Goal: Feedback & Contribution: Contribute content

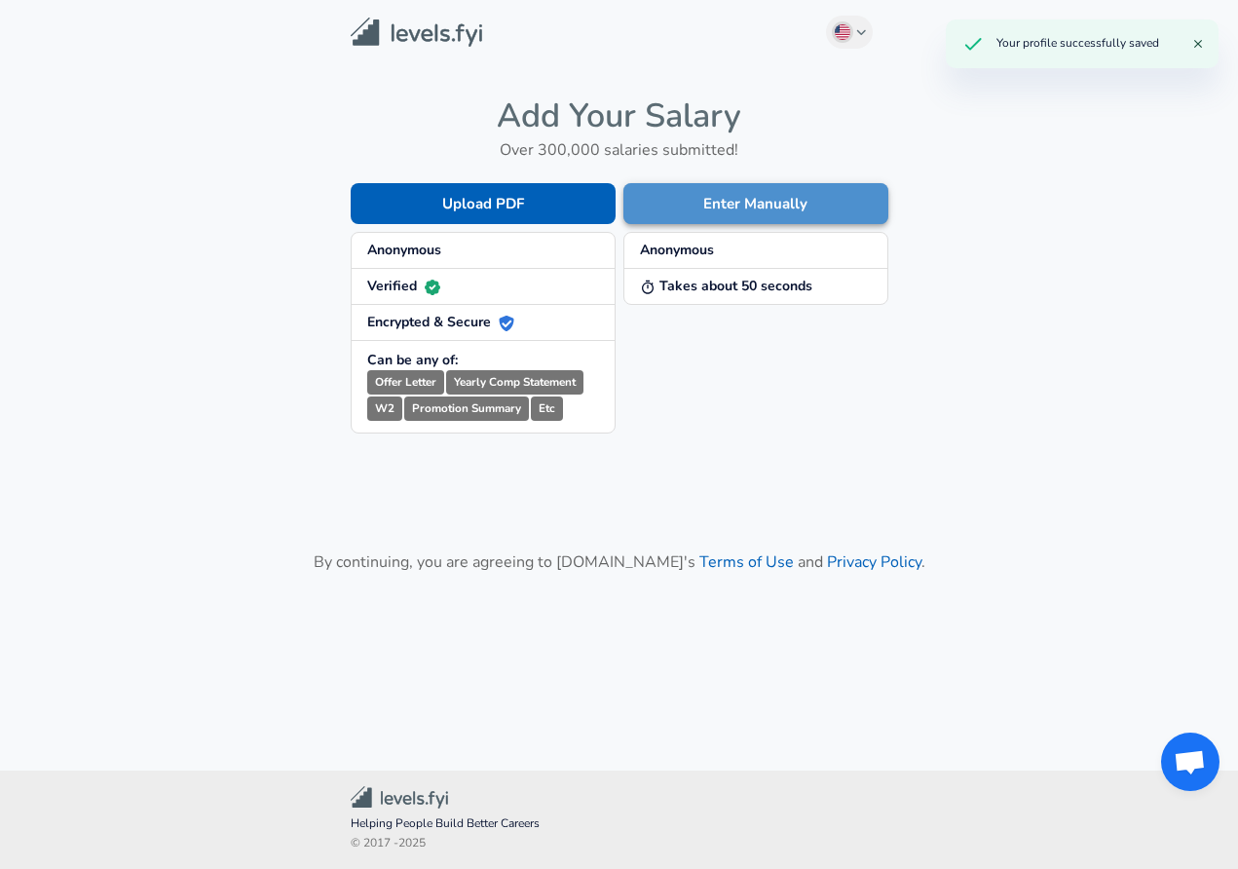
click at [721, 204] on button "Enter Manually" at bounding box center [755, 203] width 265 height 41
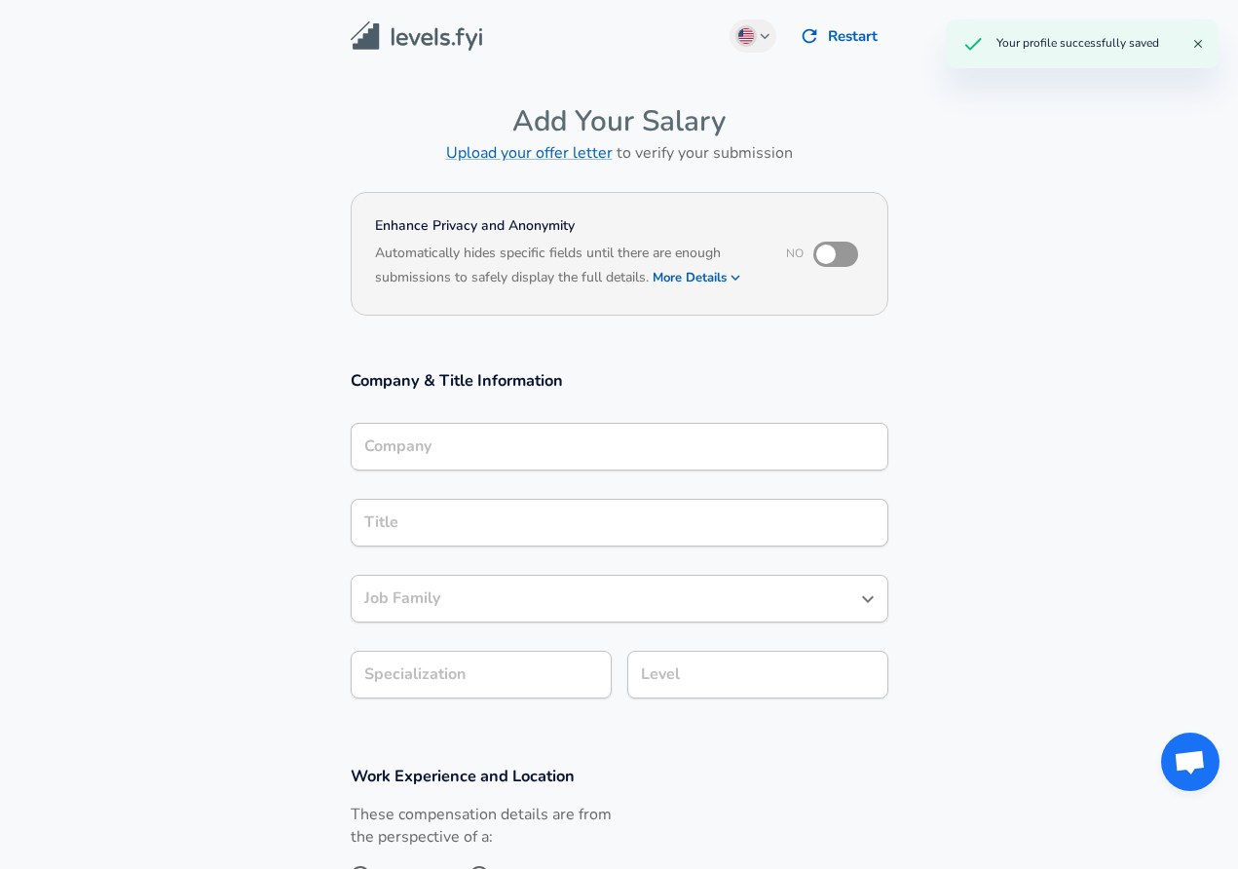
click at [719, 273] on button "More Details" at bounding box center [698, 277] width 90 height 27
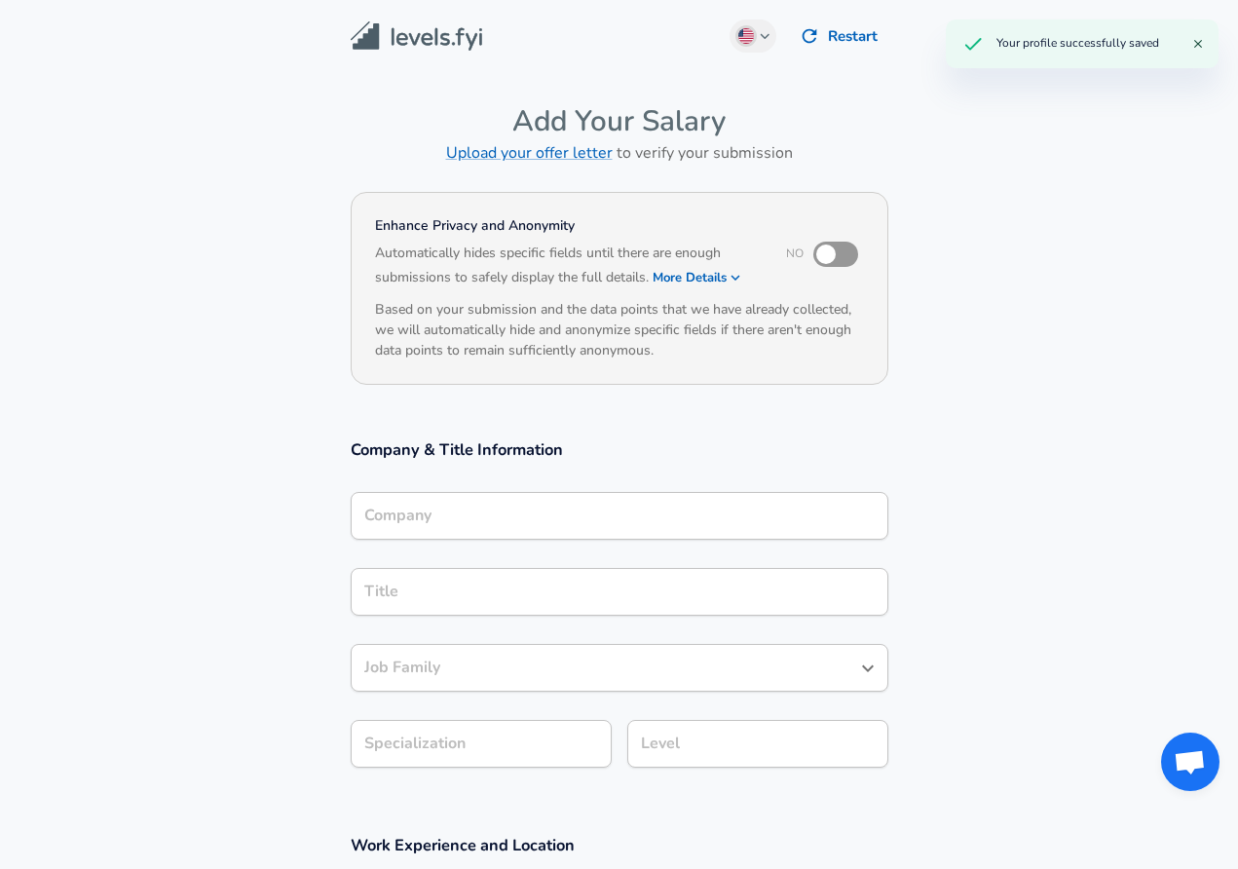
click at [726, 277] on button "More Details" at bounding box center [698, 277] width 90 height 27
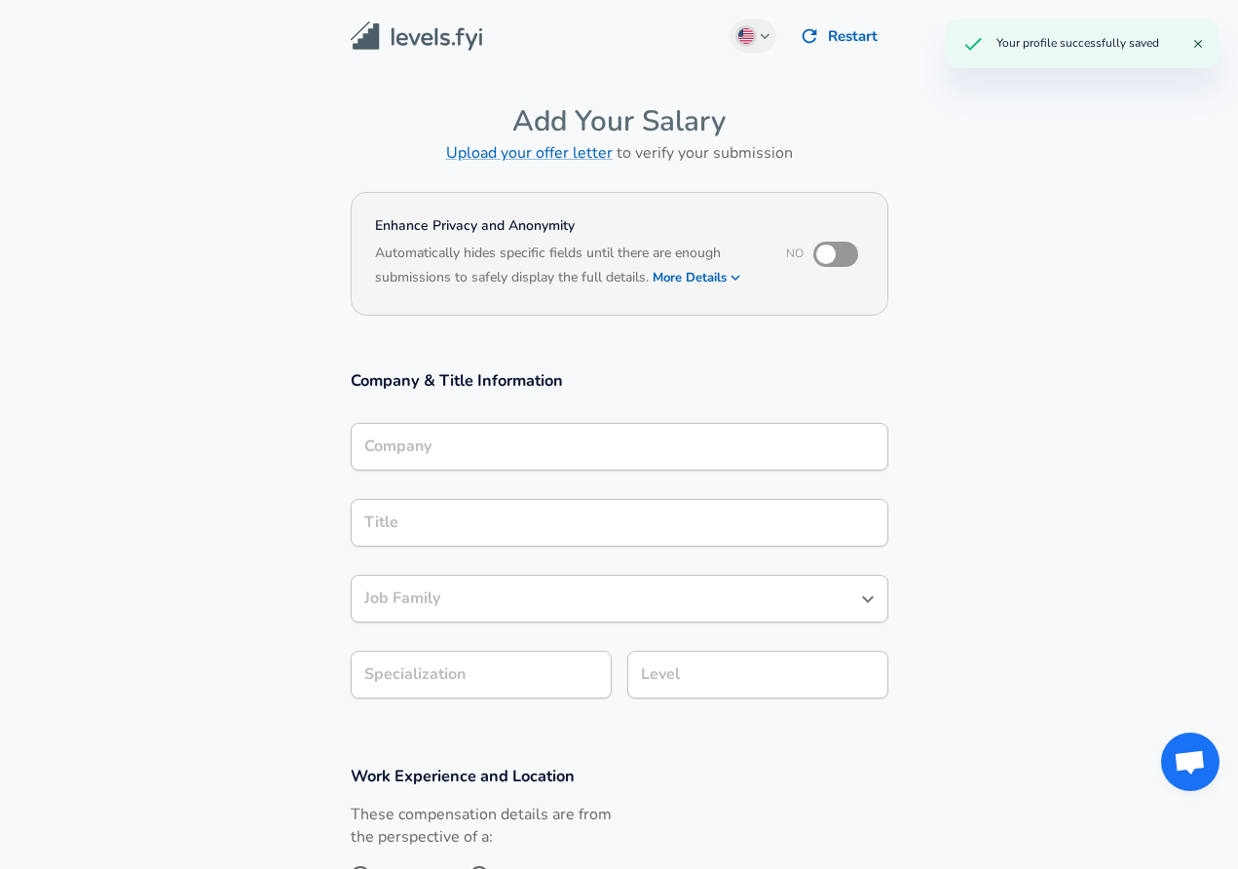
scroll to position [19, 0]
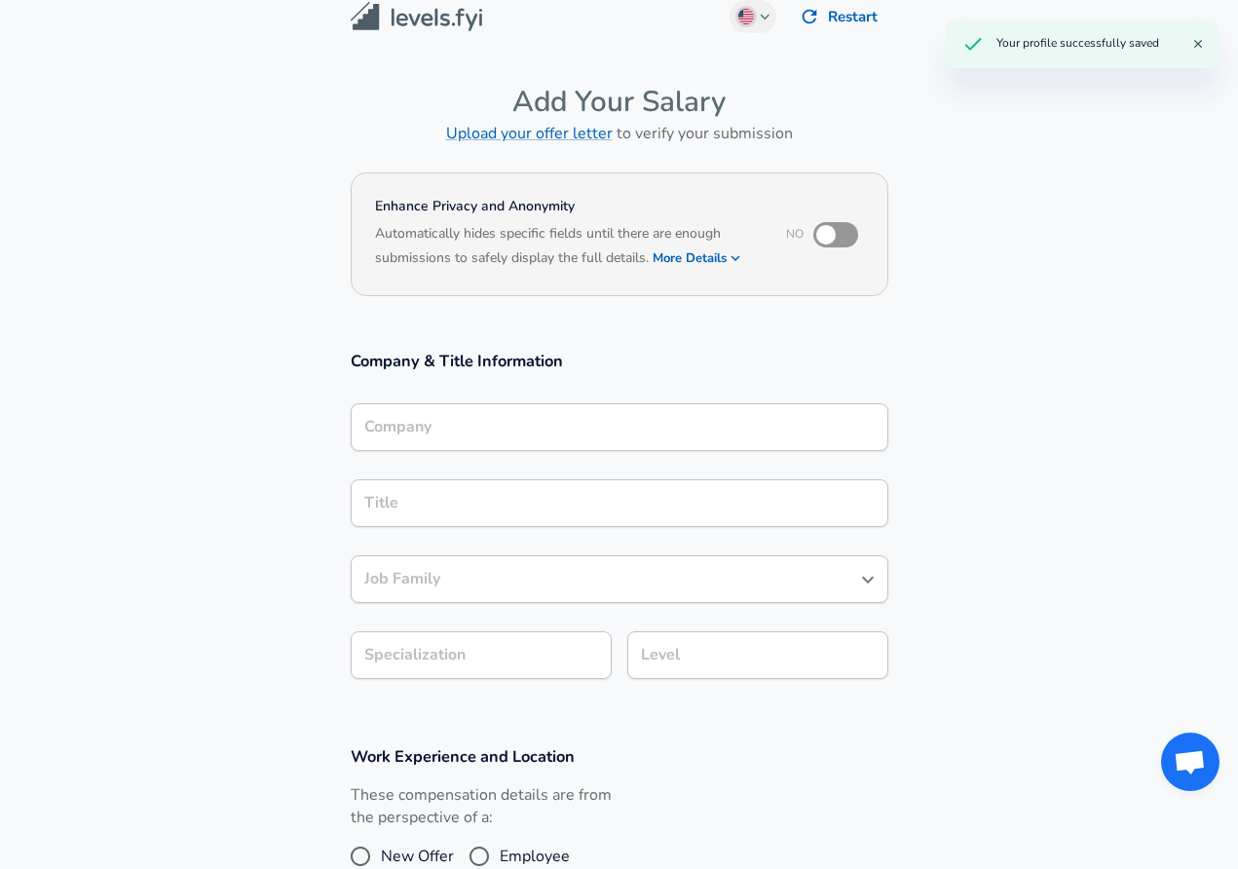
click at [615, 433] on input "Company" at bounding box center [619, 427] width 520 height 30
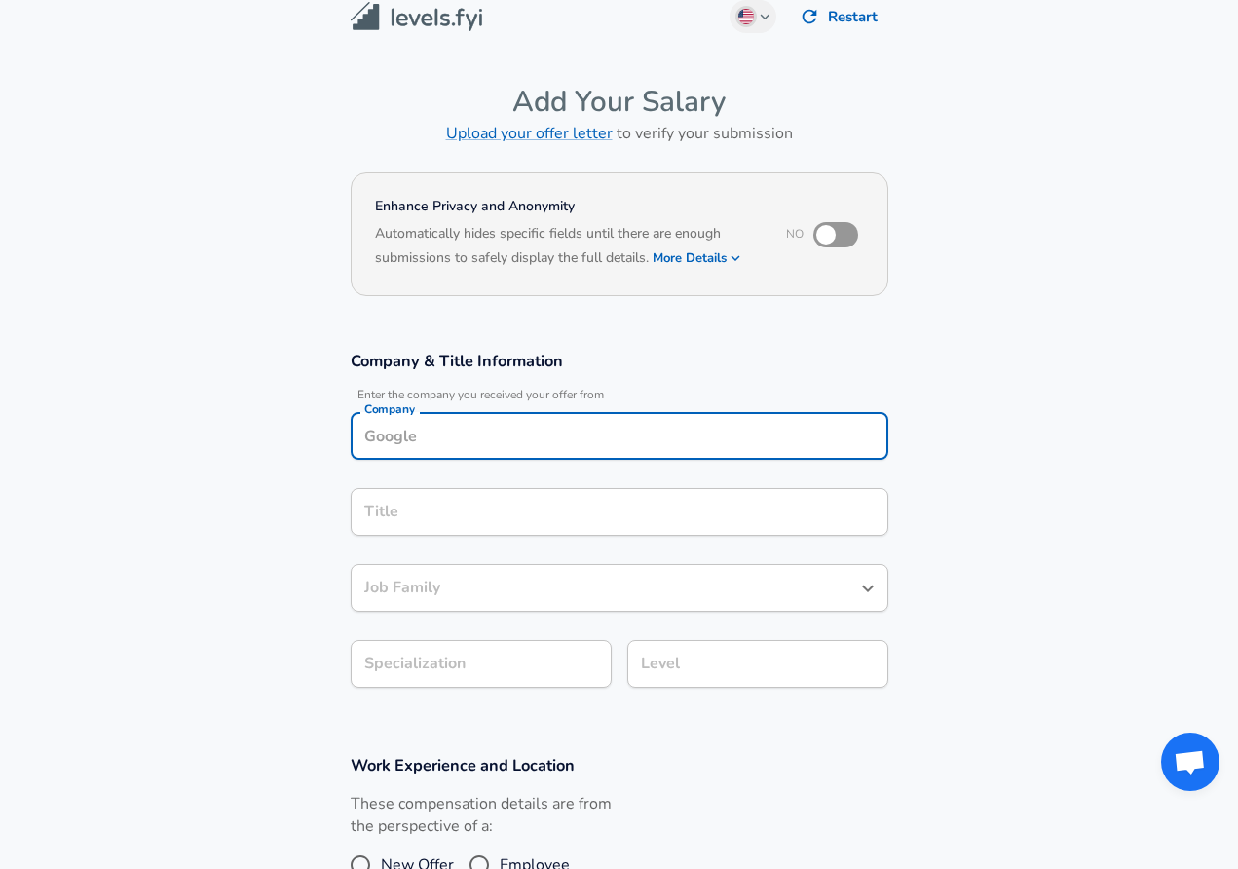
click at [828, 237] on input "checkbox" at bounding box center [825, 234] width 111 height 37
checkbox input "true"
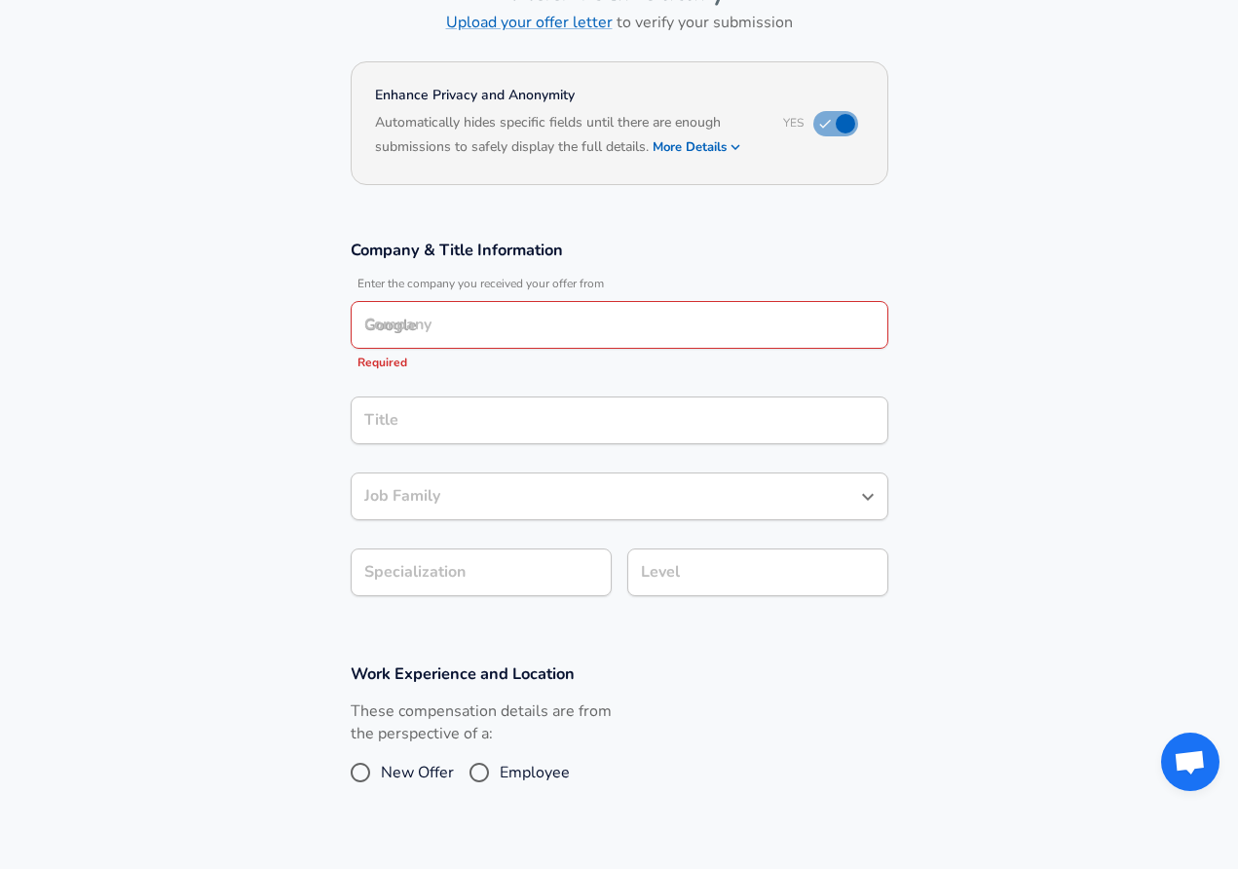
scroll to position [154, 0]
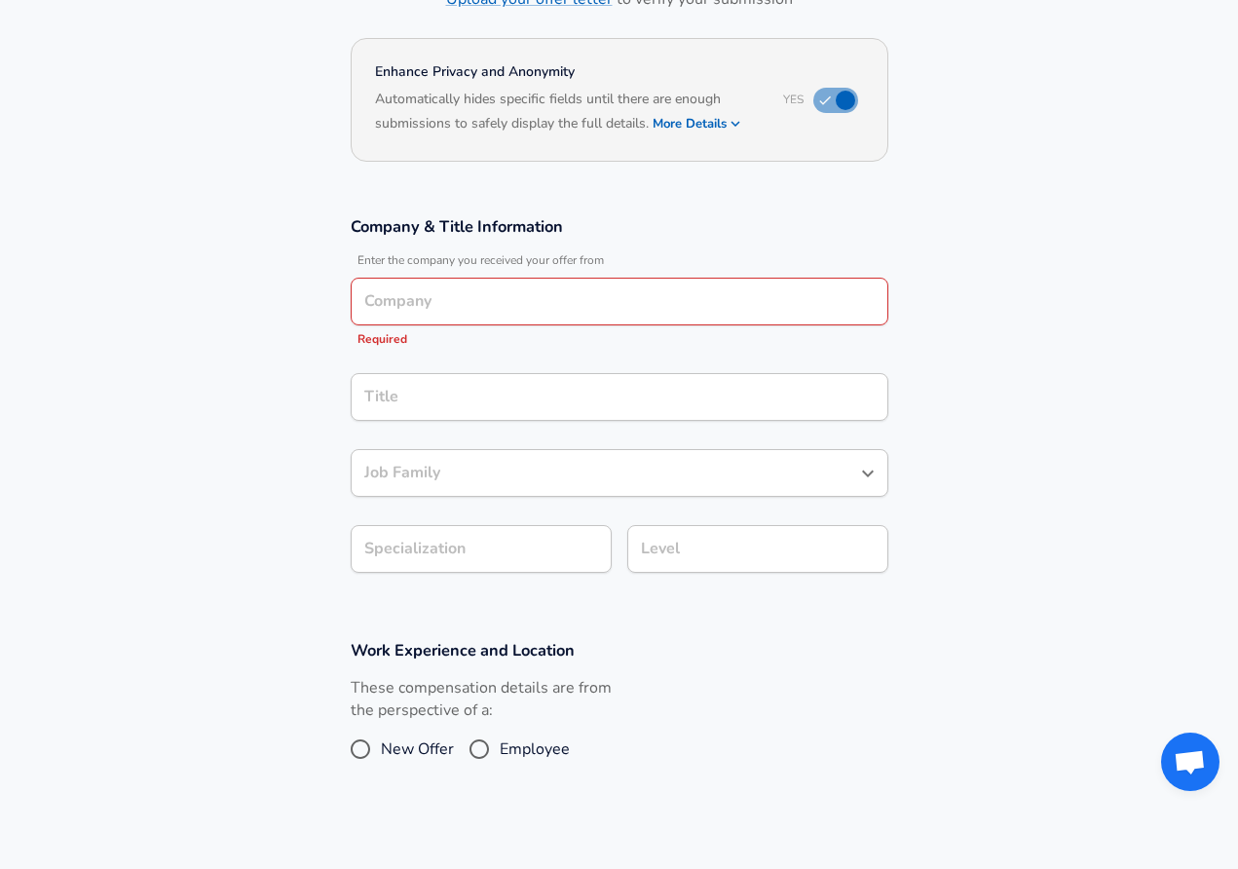
click at [677, 321] on div "Company" at bounding box center [620, 302] width 538 height 48
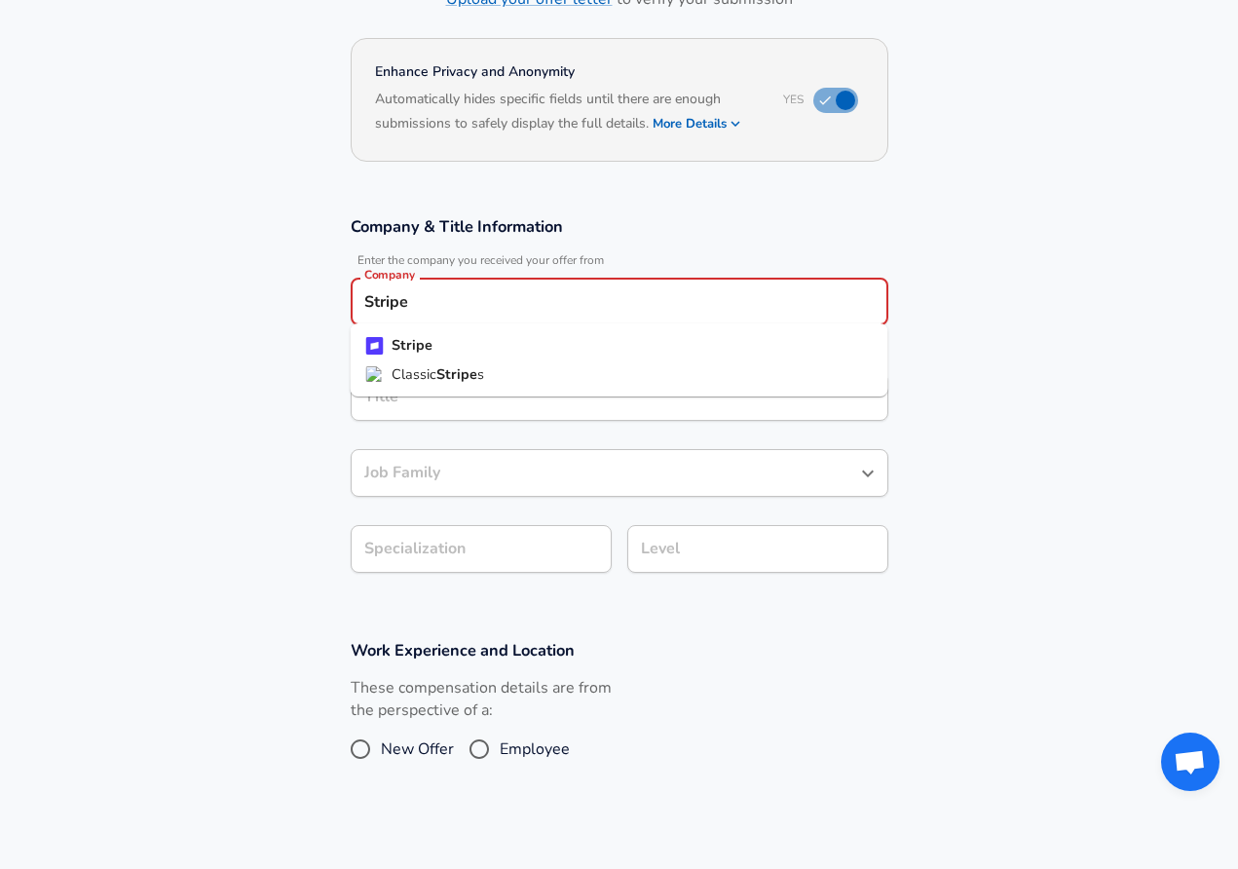
click at [548, 341] on li "Stripe" at bounding box center [620, 345] width 538 height 29
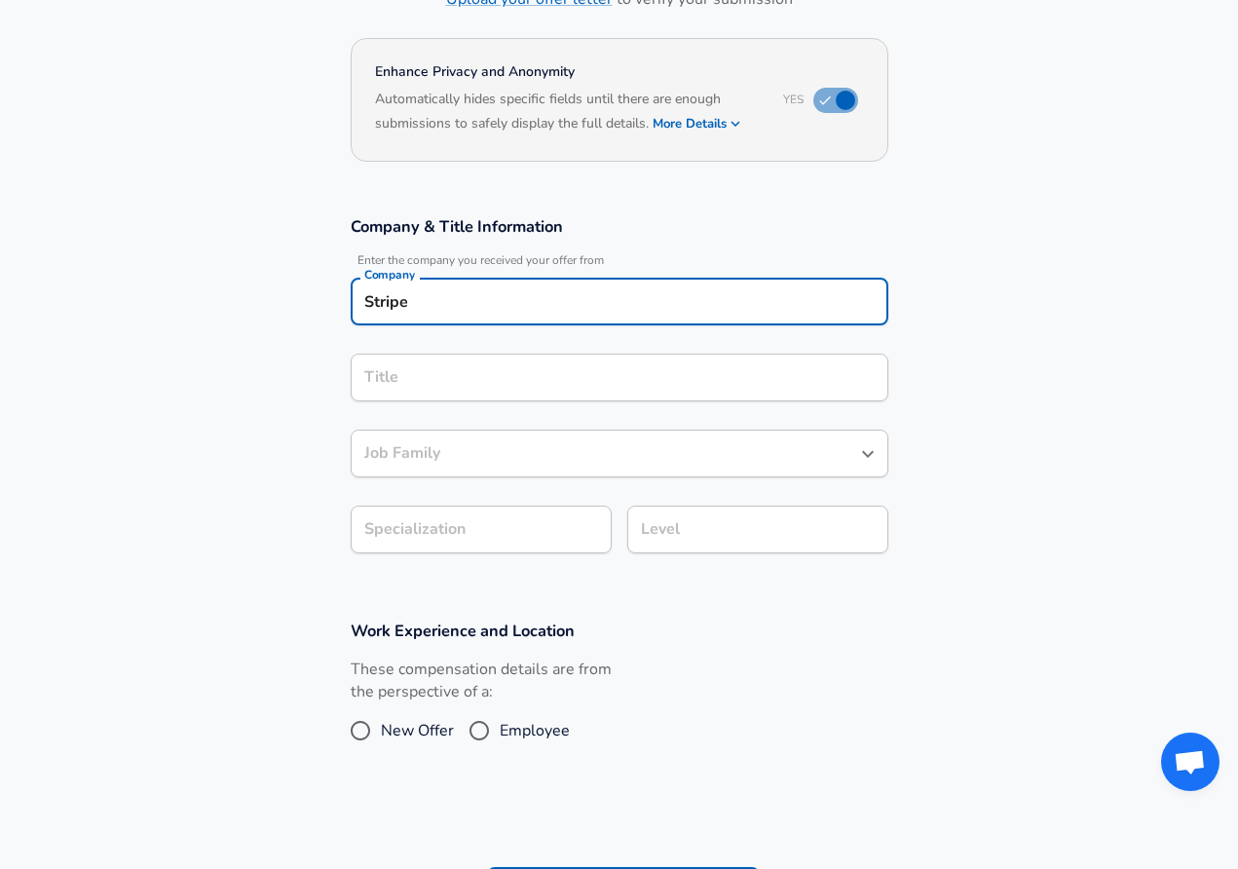
type input "Stripe"
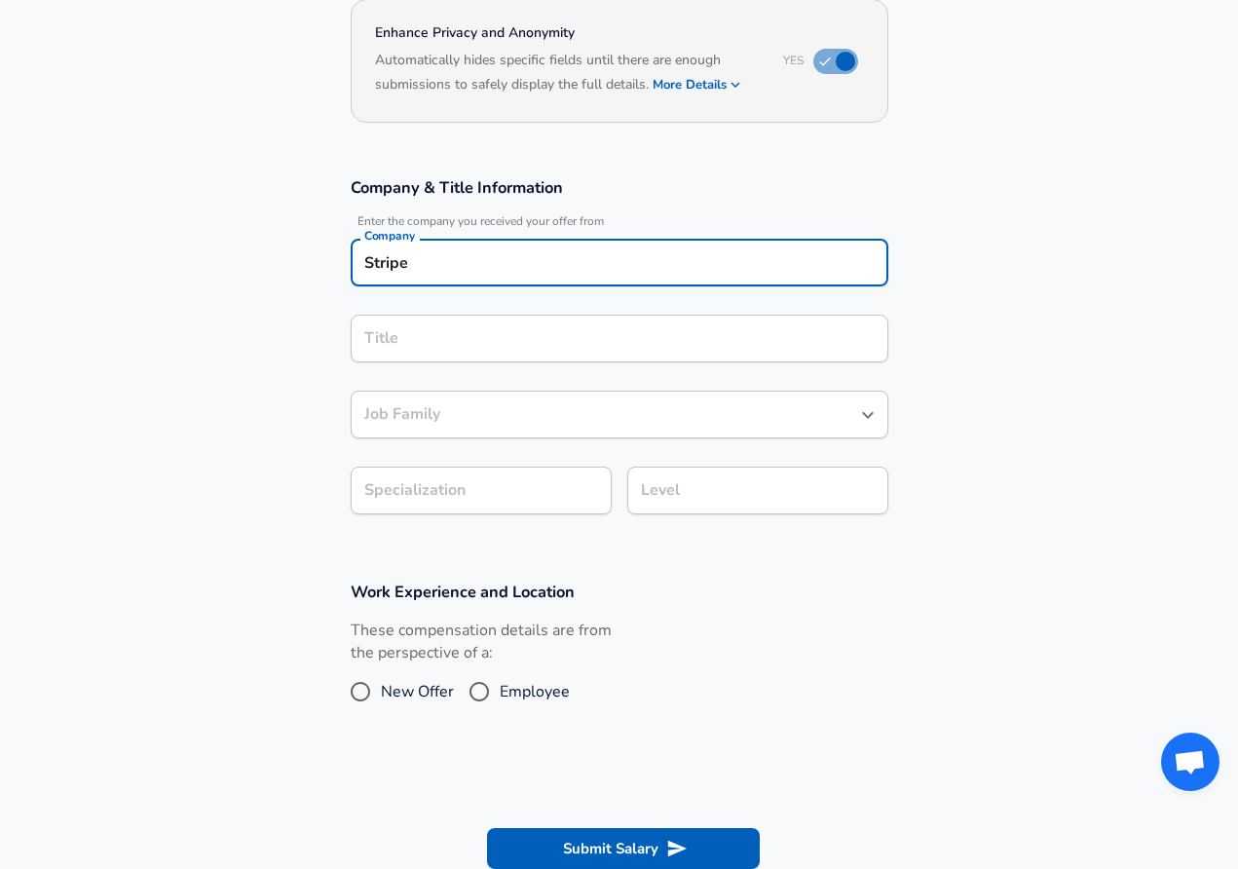
click at [537, 362] on div "Title" at bounding box center [620, 339] width 538 height 48
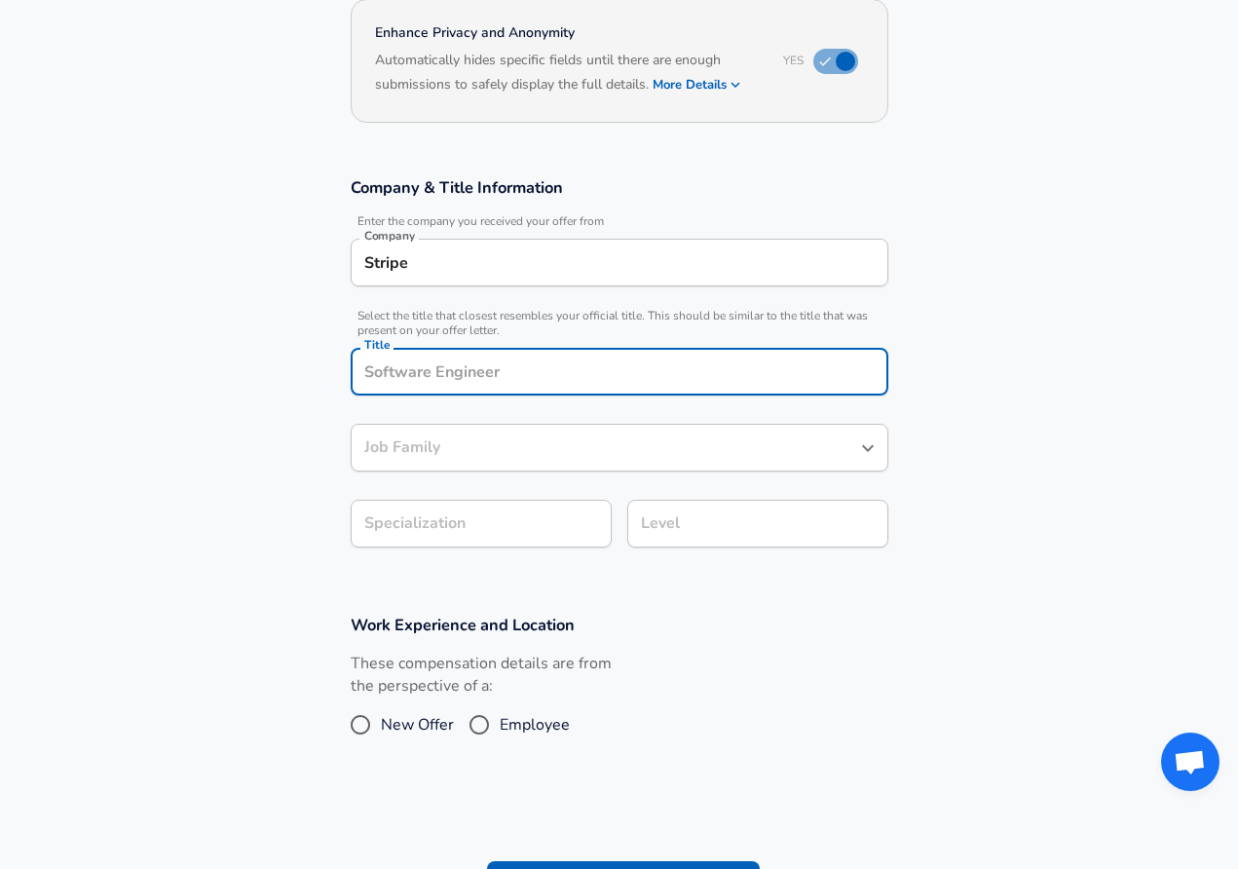
scroll to position [232, 0]
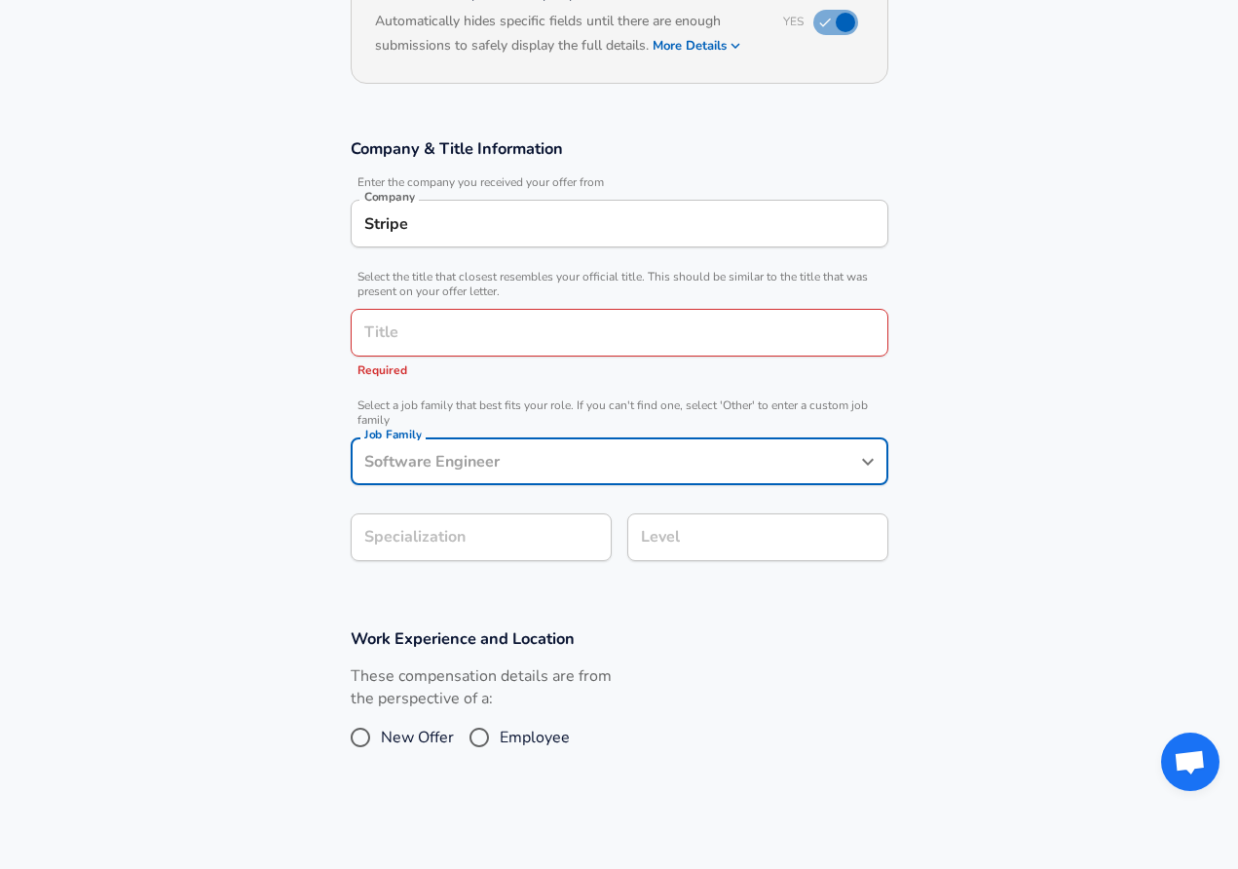
click at [475, 340] on input "Title" at bounding box center [619, 333] width 520 height 30
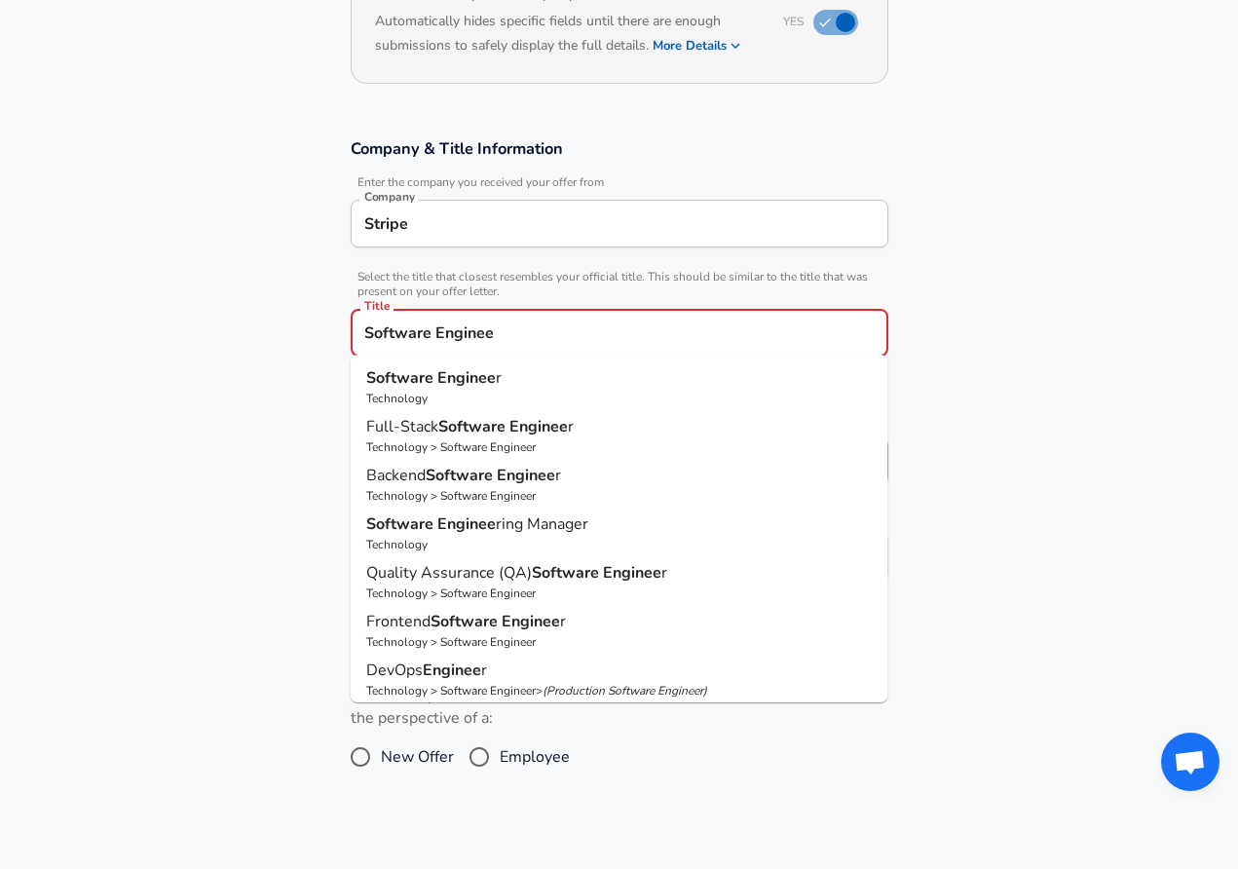
type input "Software Engineer"
click at [467, 381] on strong "Engineer" at bounding box center [469, 377] width 64 height 21
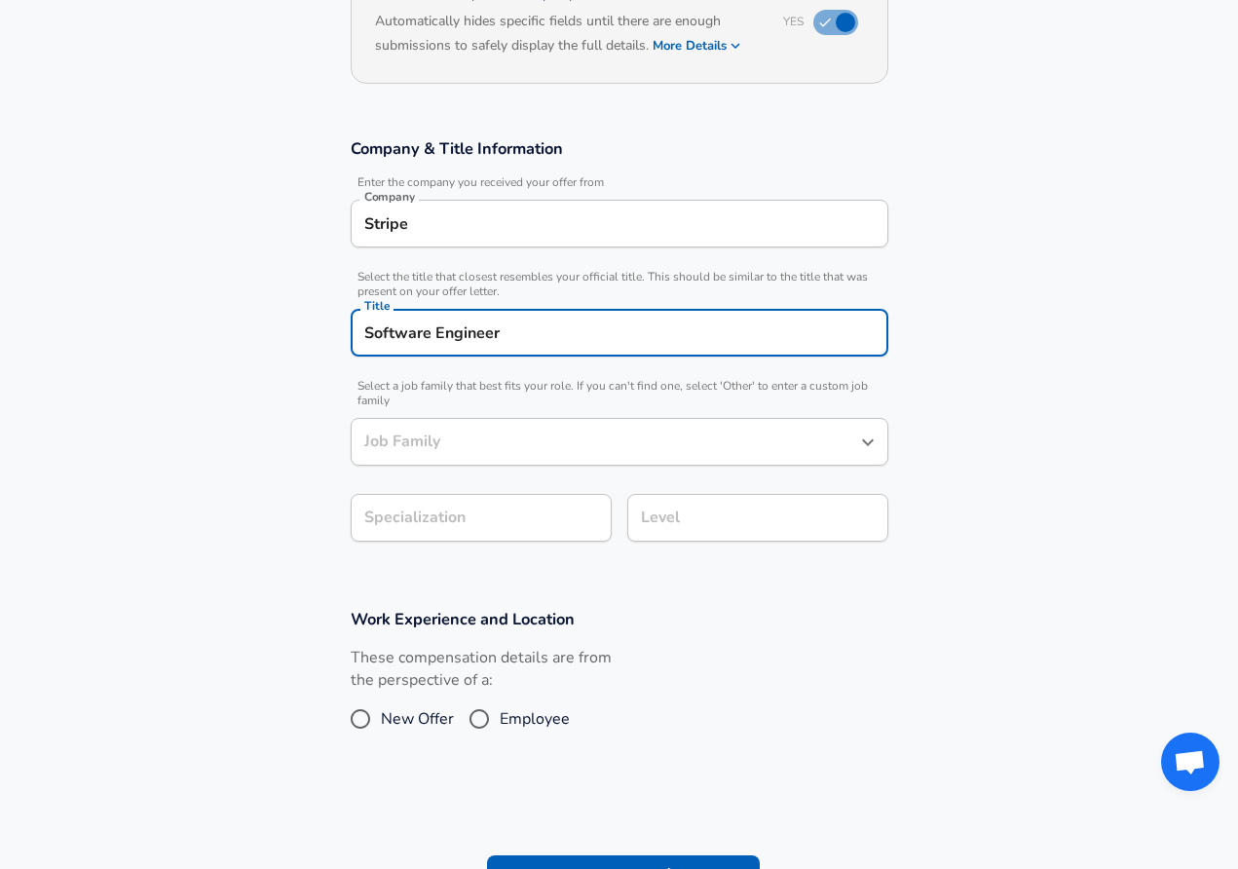
type input "Software Engineer"
click at [446, 443] on input "Software Engineer" at bounding box center [604, 442] width 491 height 30
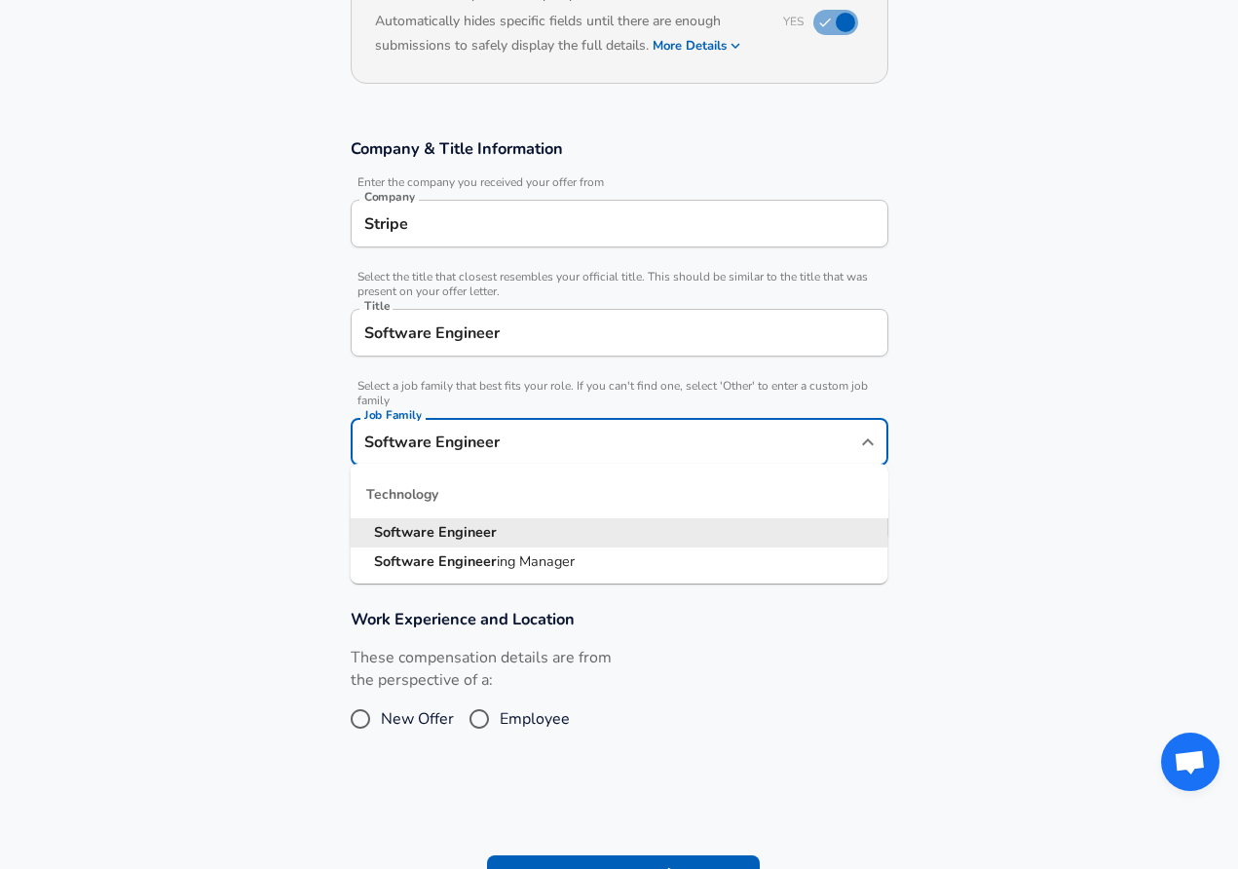
click at [244, 422] on section "Company & Title Information Enter the company you received your offer from Comp…" at bounding box center [619, 350] width 1238 height 470
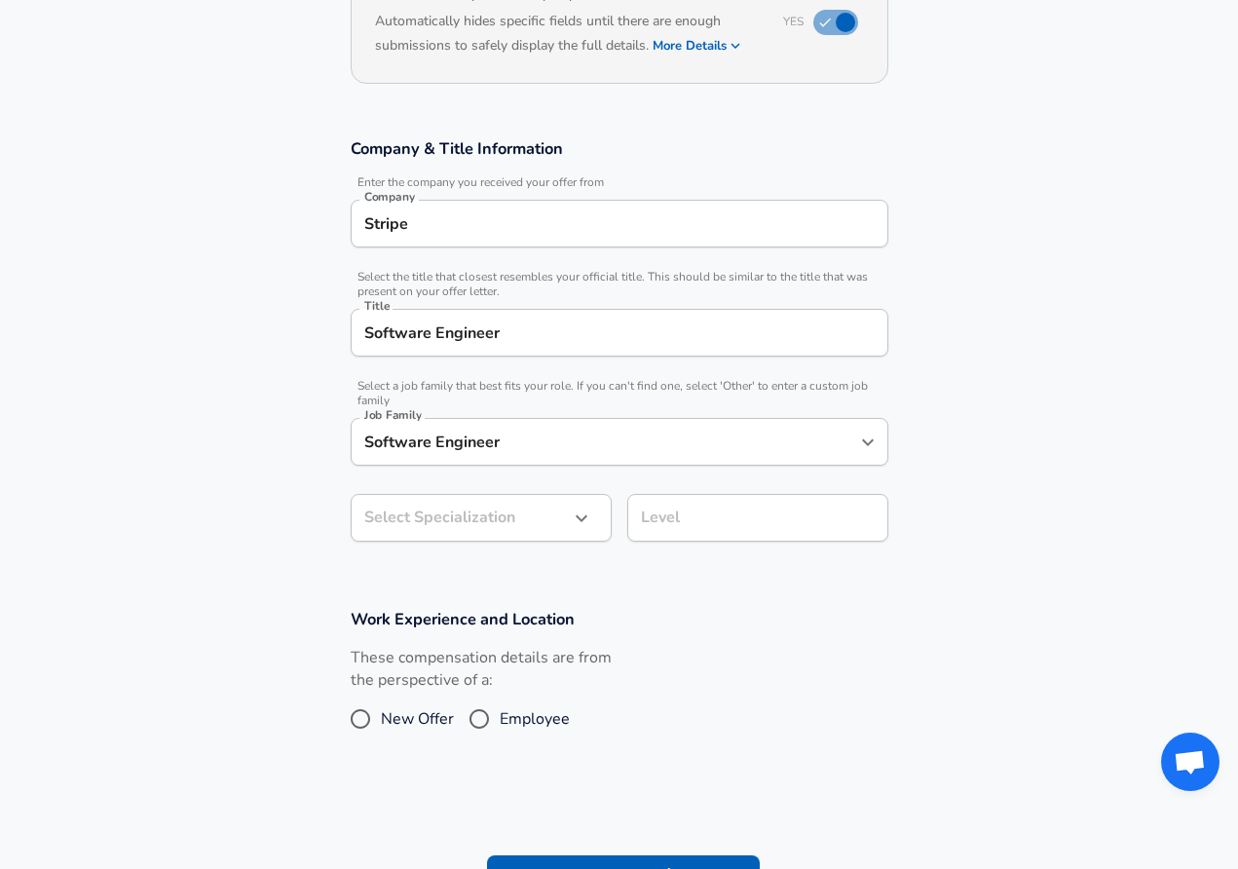
click at [384, 519] on body "English ([GEOGRAPHIC_DATA]) Change Restart Add Your Salary Upload your offer le…" at bounding box center [619, 202] width 1238 height 869
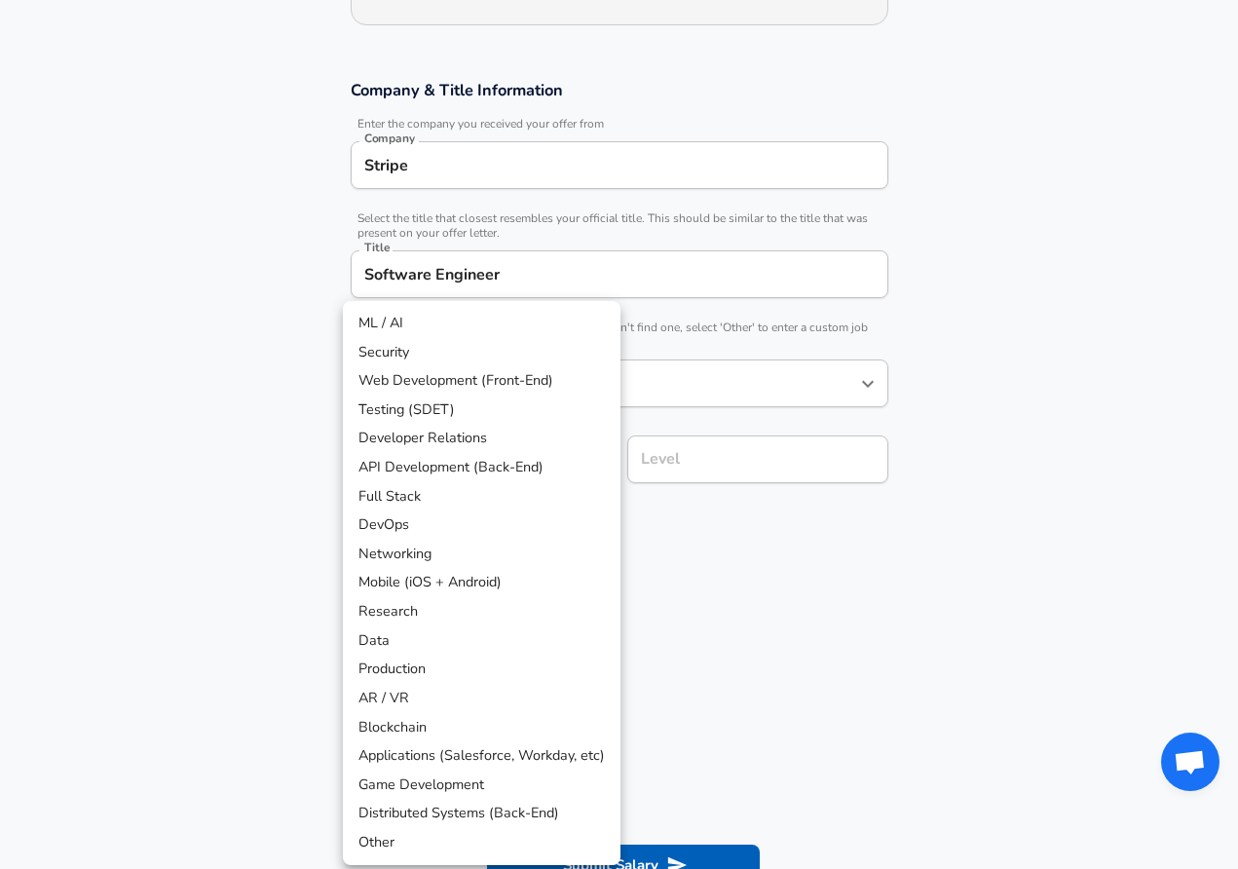
click at [507, 634] on li "Data" at bounding box center [482, 640] width 278 height 29
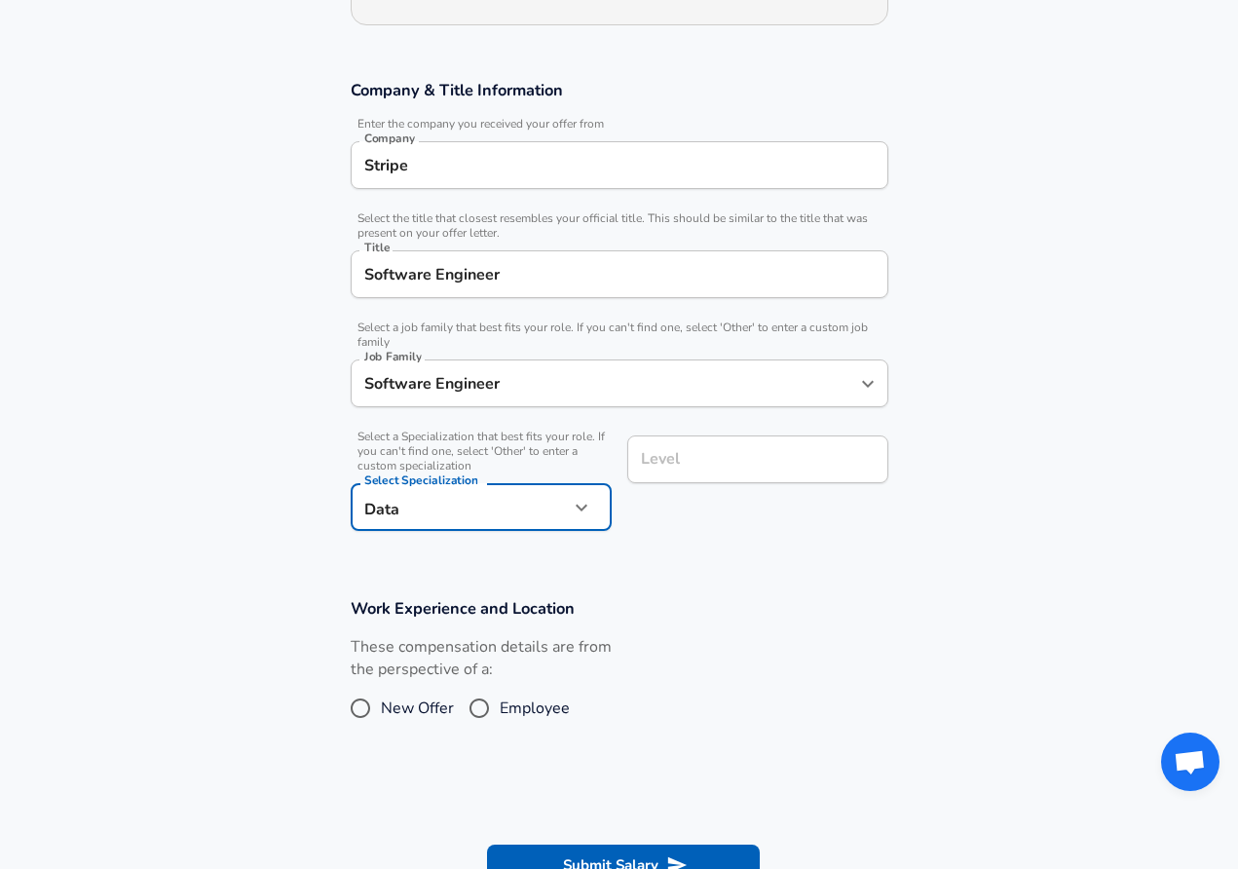
type input "Data"
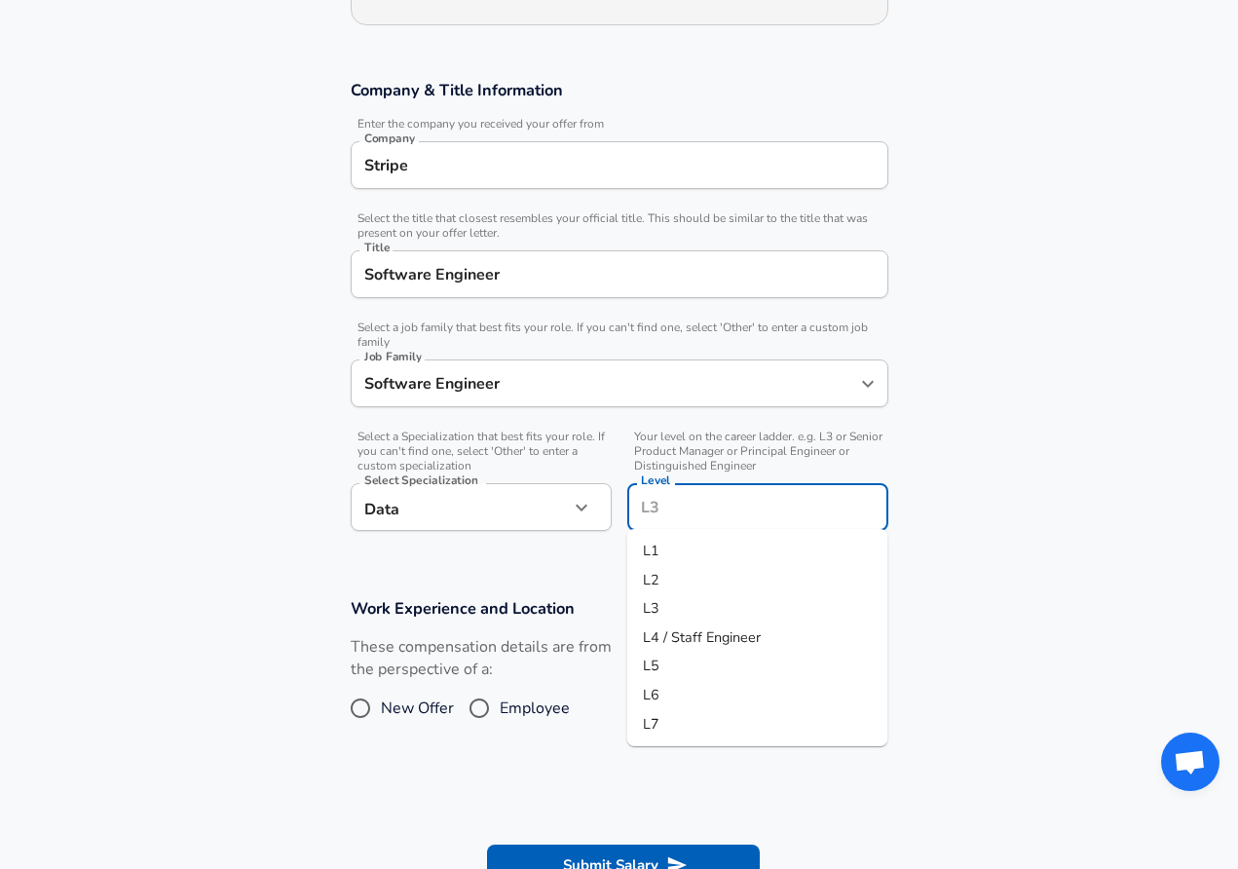
click at [683, 492] on input "Level" at bounding box center [757, 507] width 243 height 30
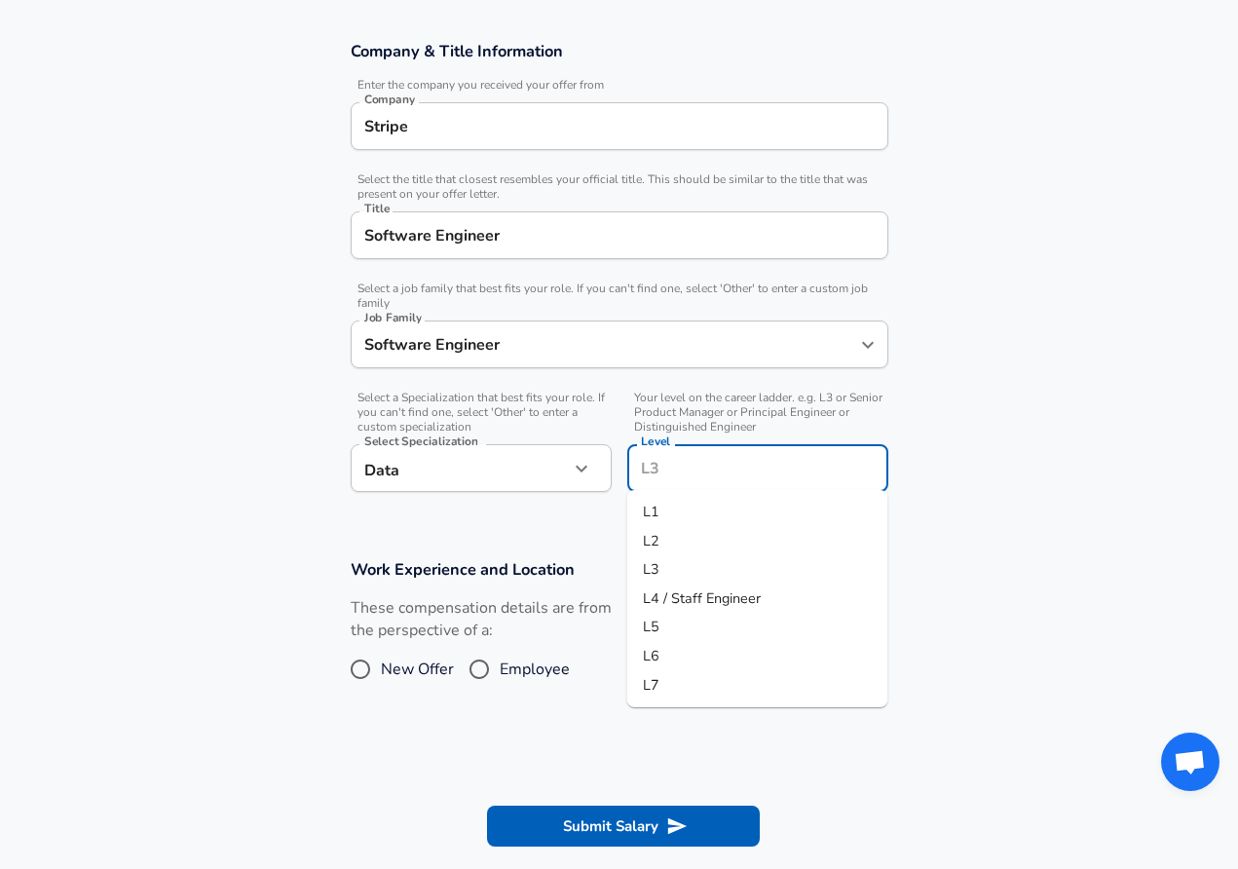
click at [682, 568] on li "L3" at bounding box center [757, 569] width 261 height 29
type input "L3"
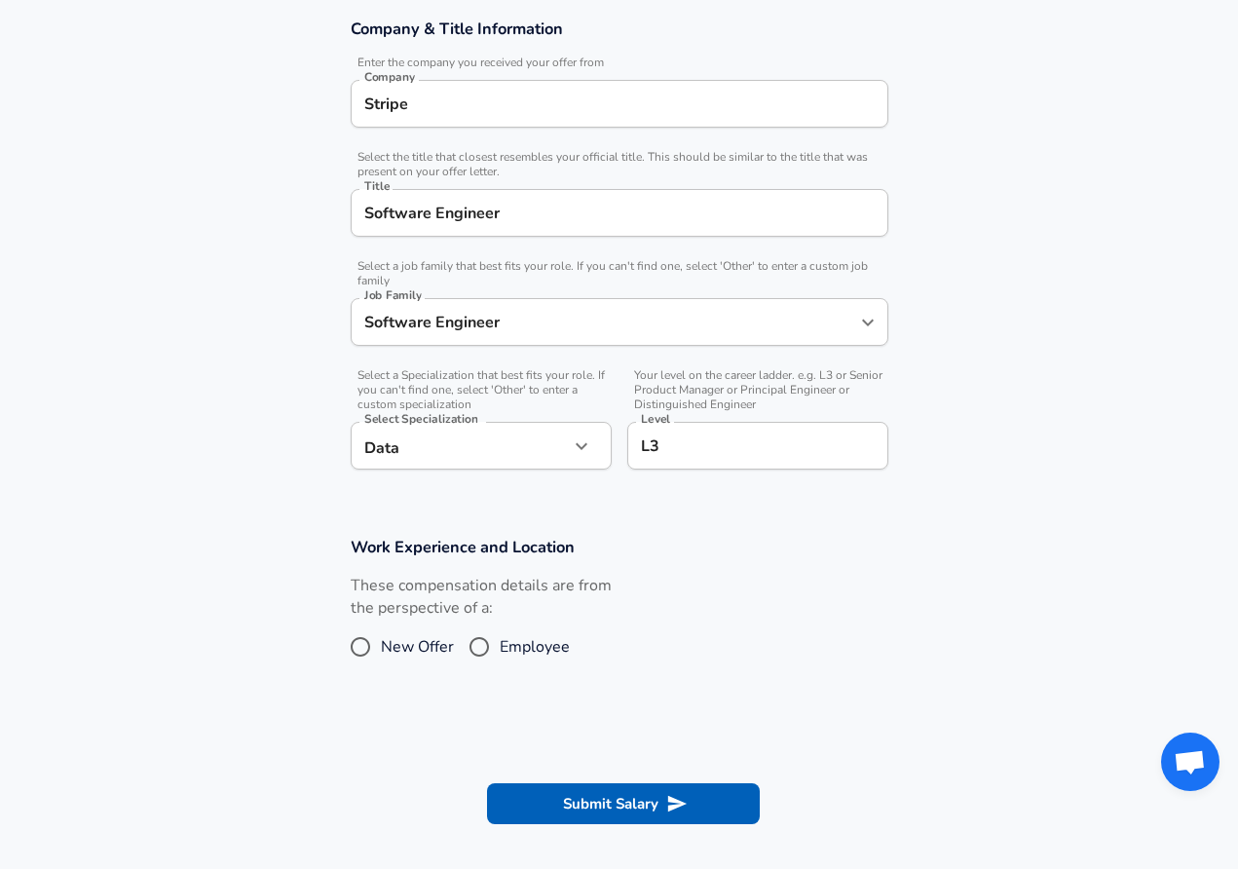
click at [515, 649] on span "Employee" at bounding box center [535, 646] width 70 height 23
click at [500, 649] on input "Employee" at bounding box center [479, 646] width 41 height 31
radio input "true"
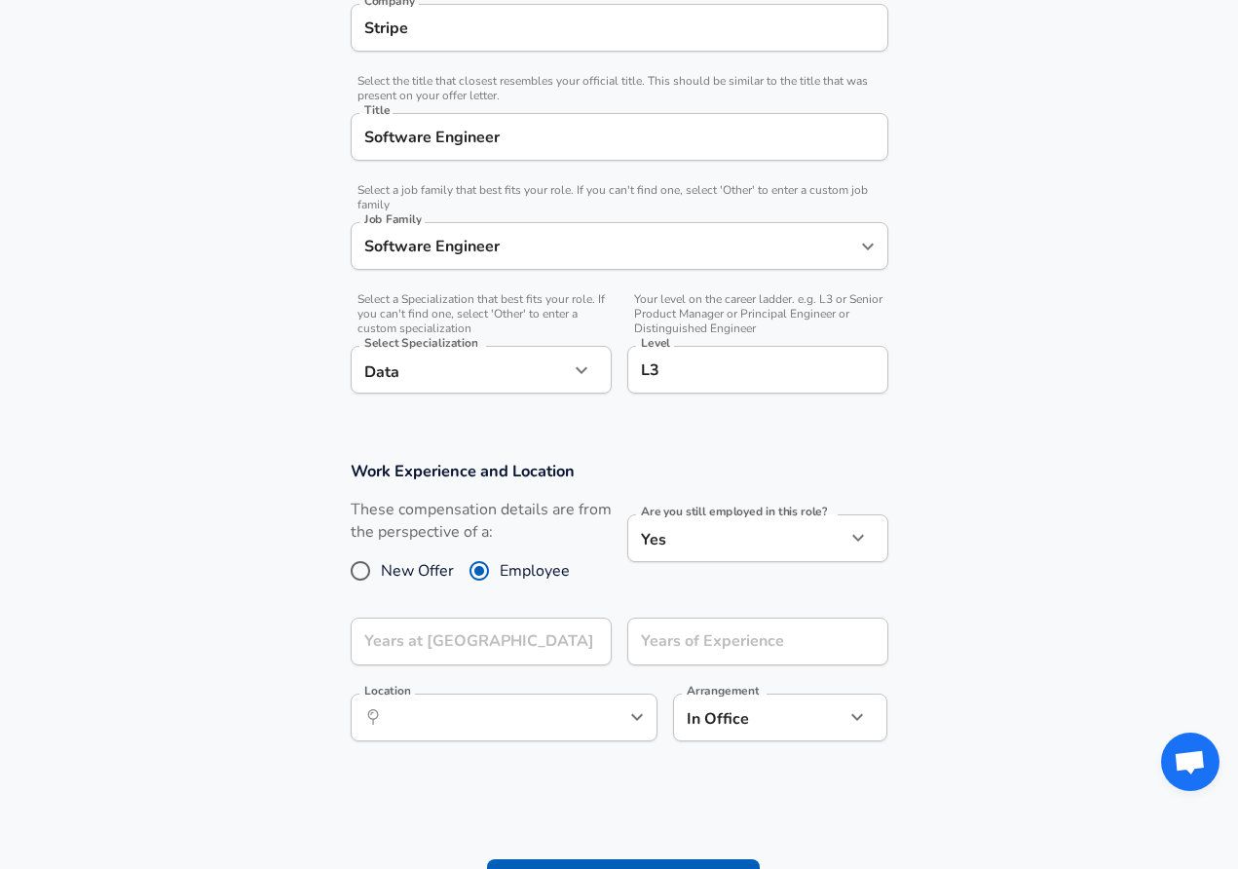
scroll to position [528, 0]
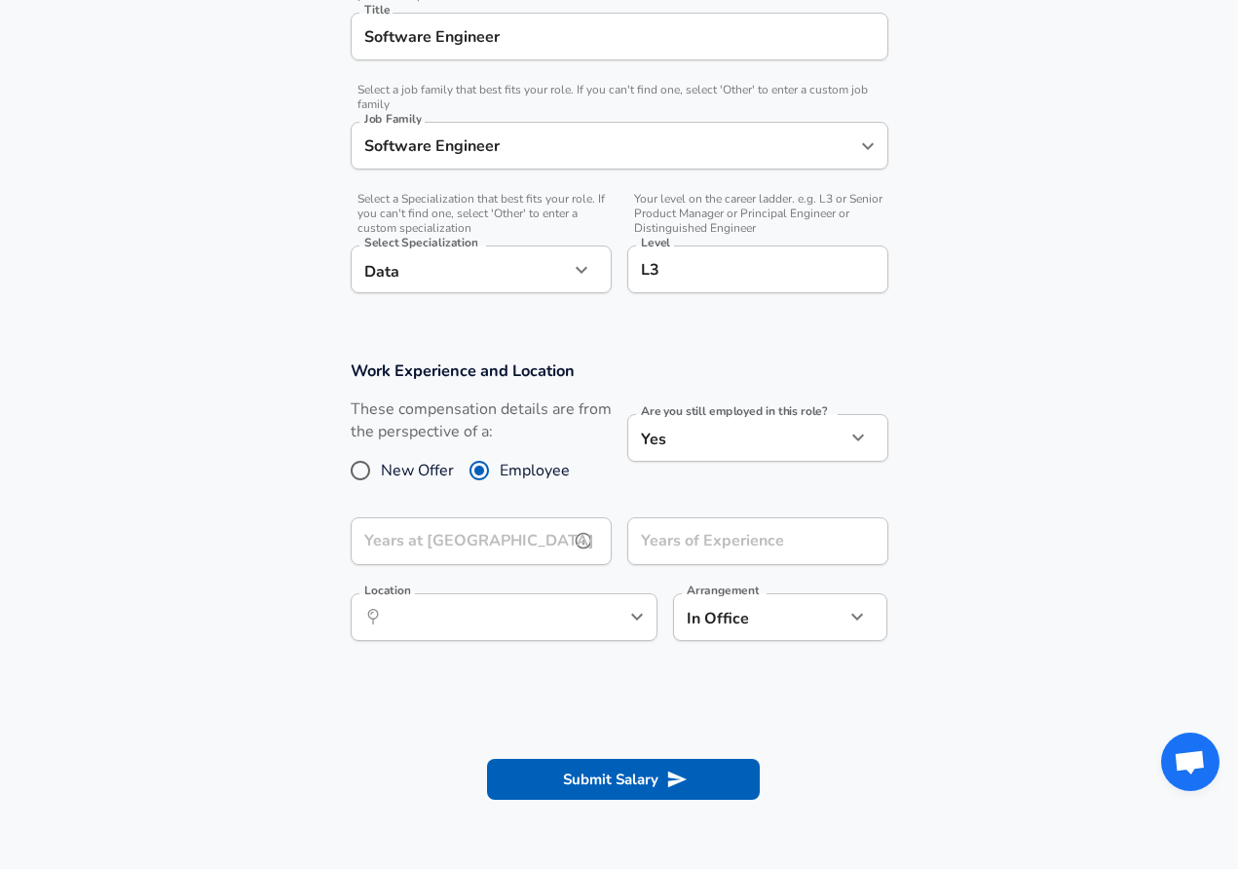
click at [562, 550] on input "Years at [GEOGRAPHIC_DATA]" at bounding box center [460, 541] width 218 height 48
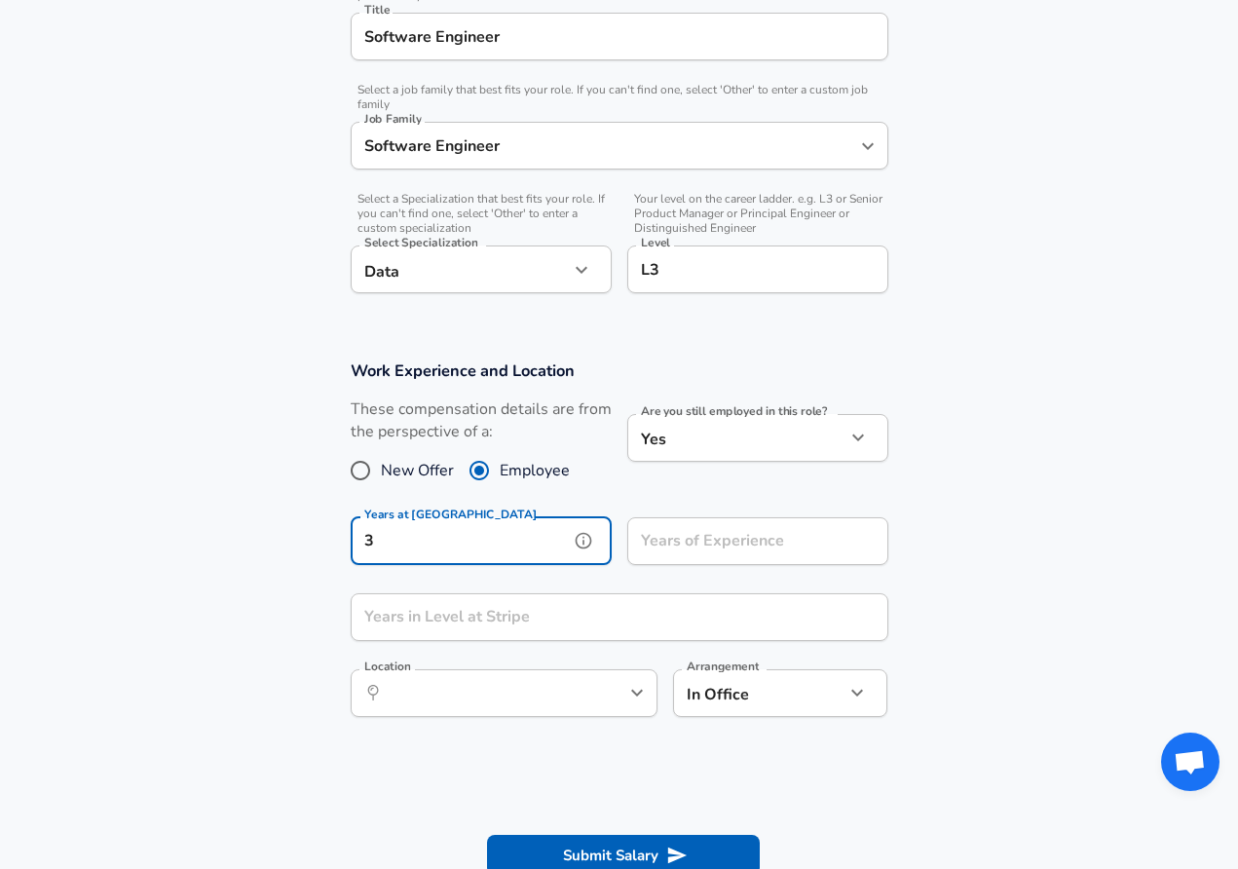
type input "3"
click at [712, 535] on input "Years of Experience" at bounding box center [736, 541] width 218 height 48
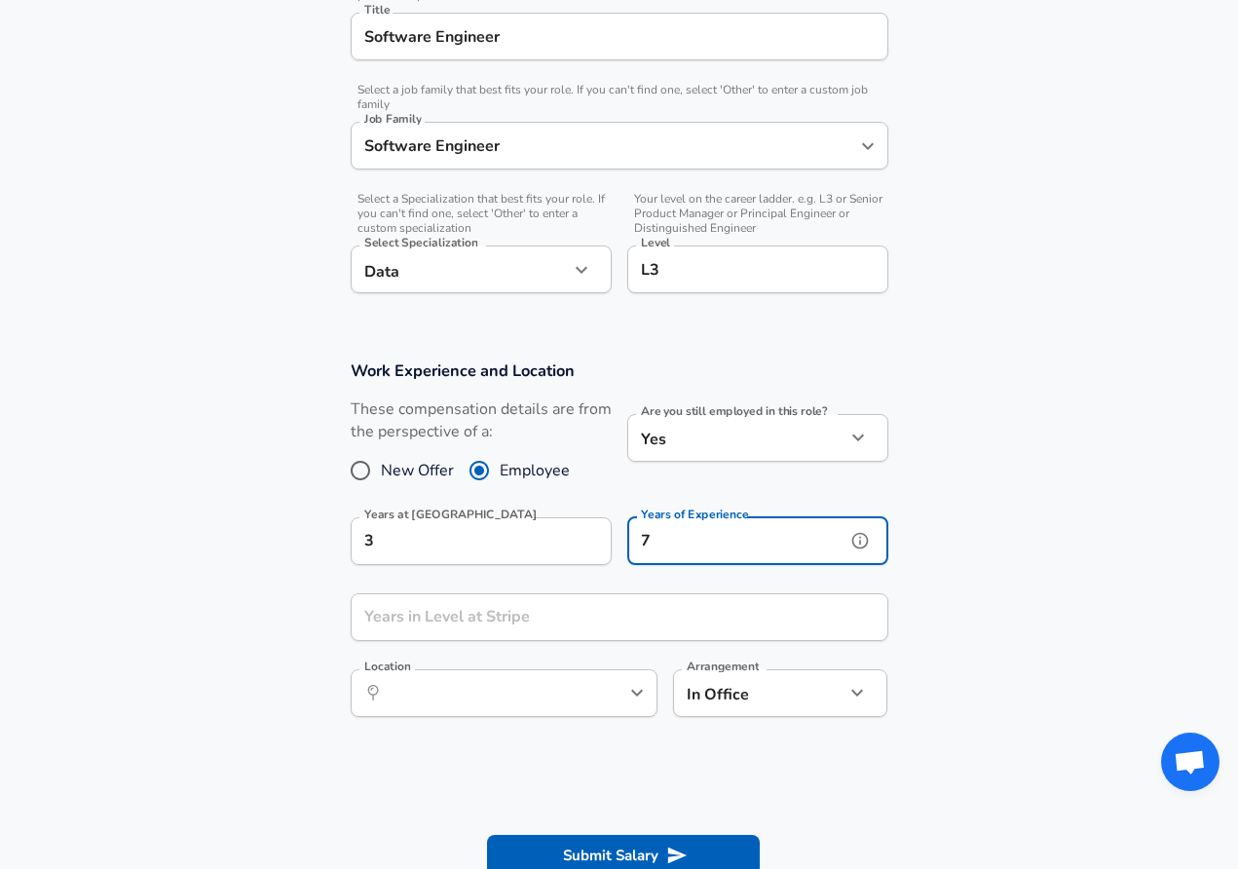
type input "7"
click at [657, 621] on input "Years in Level at Stripe" at bounding box center [598, 617] width 495 height 48
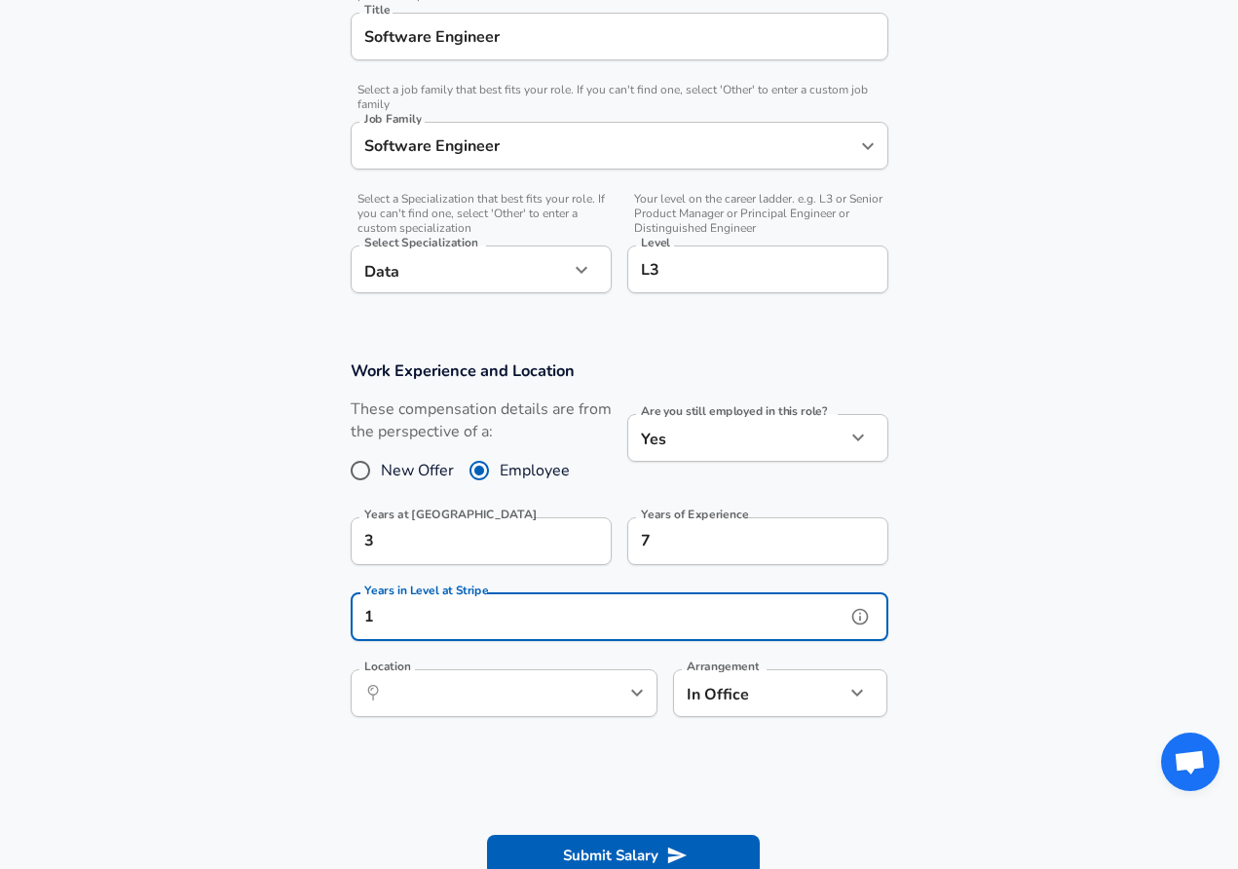
type input "1"
click at [865, 611] on icon "help" at bounding box center [859, 616] width 19 height 19
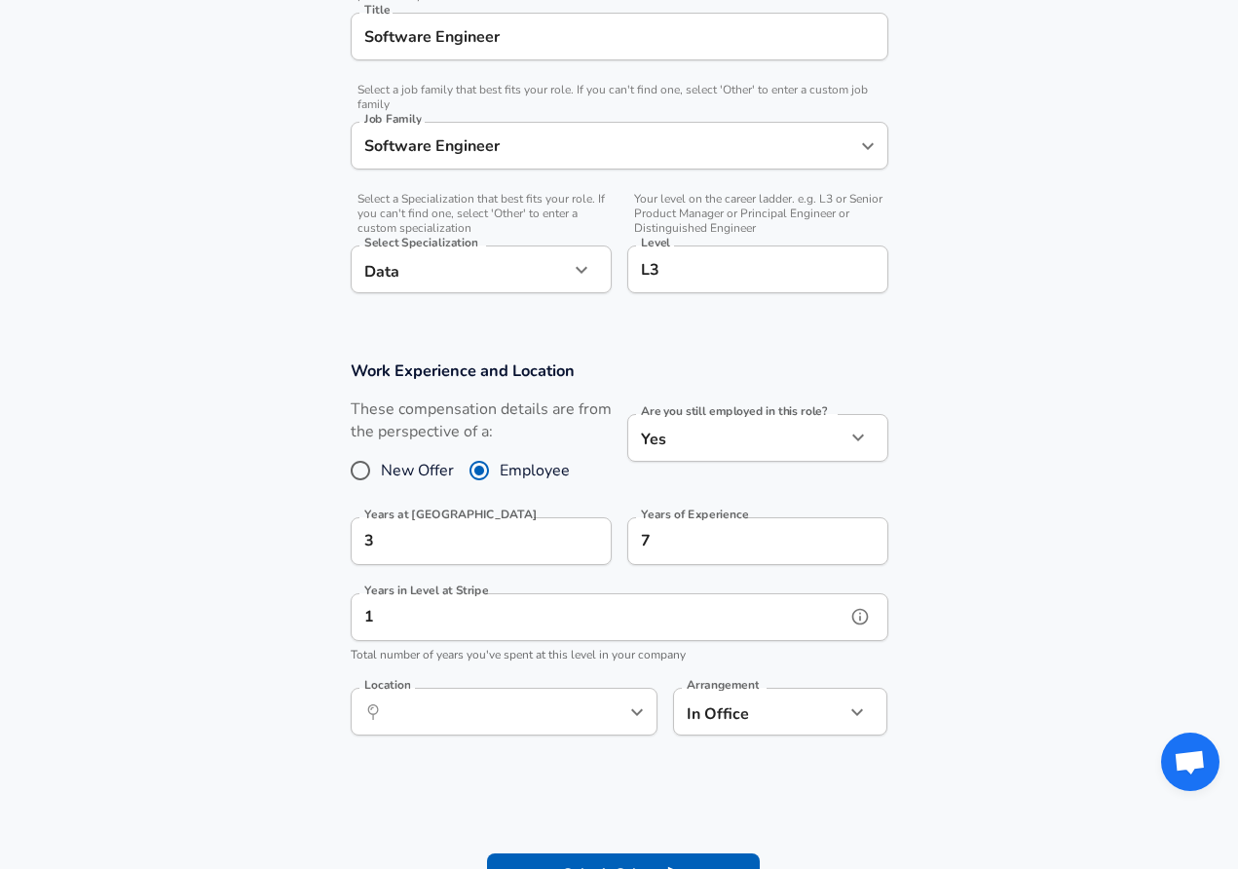
click at [865, 613] on icon "help" at bounding box center [859, 616] width 19 height 19
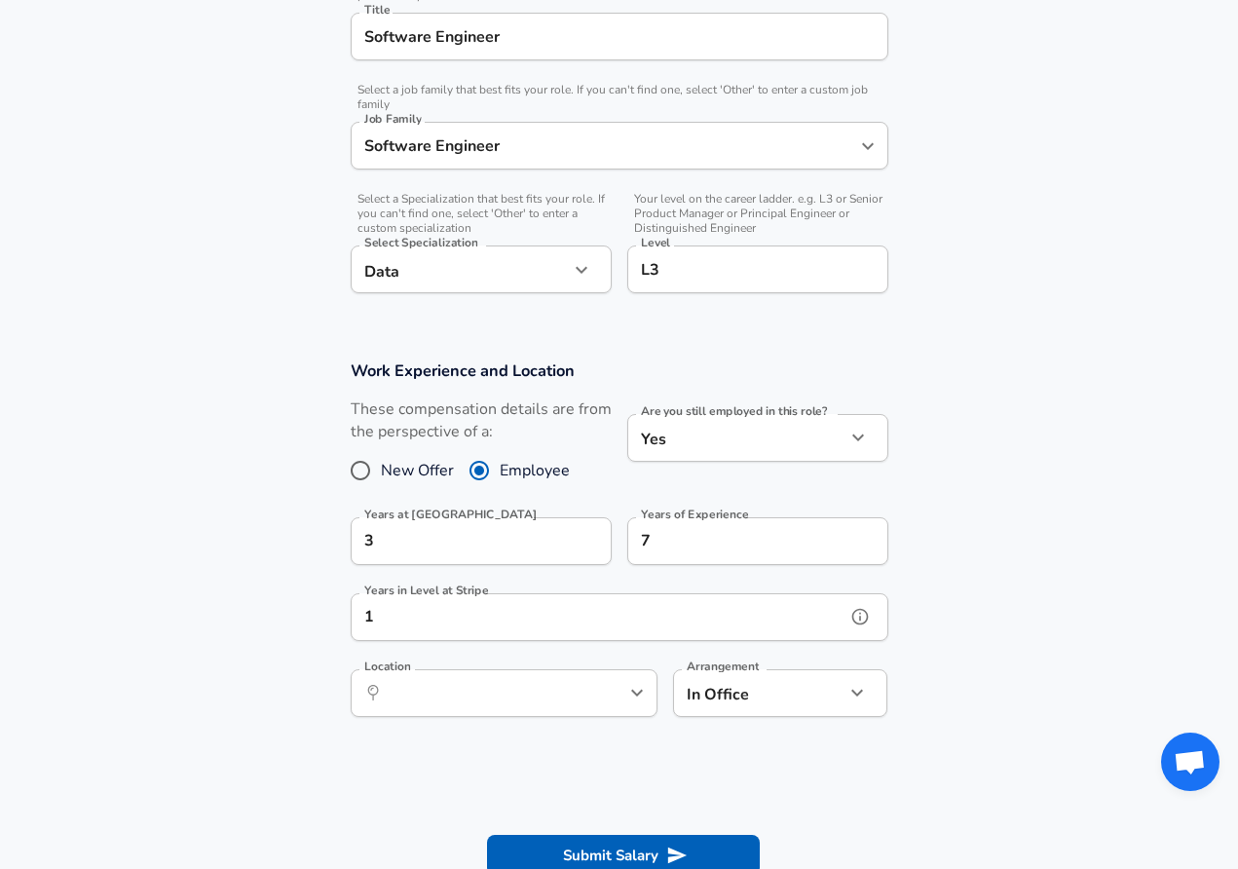
click at [865, 613] on icon "help" at bounding box center [859, 616] width 19 height 19
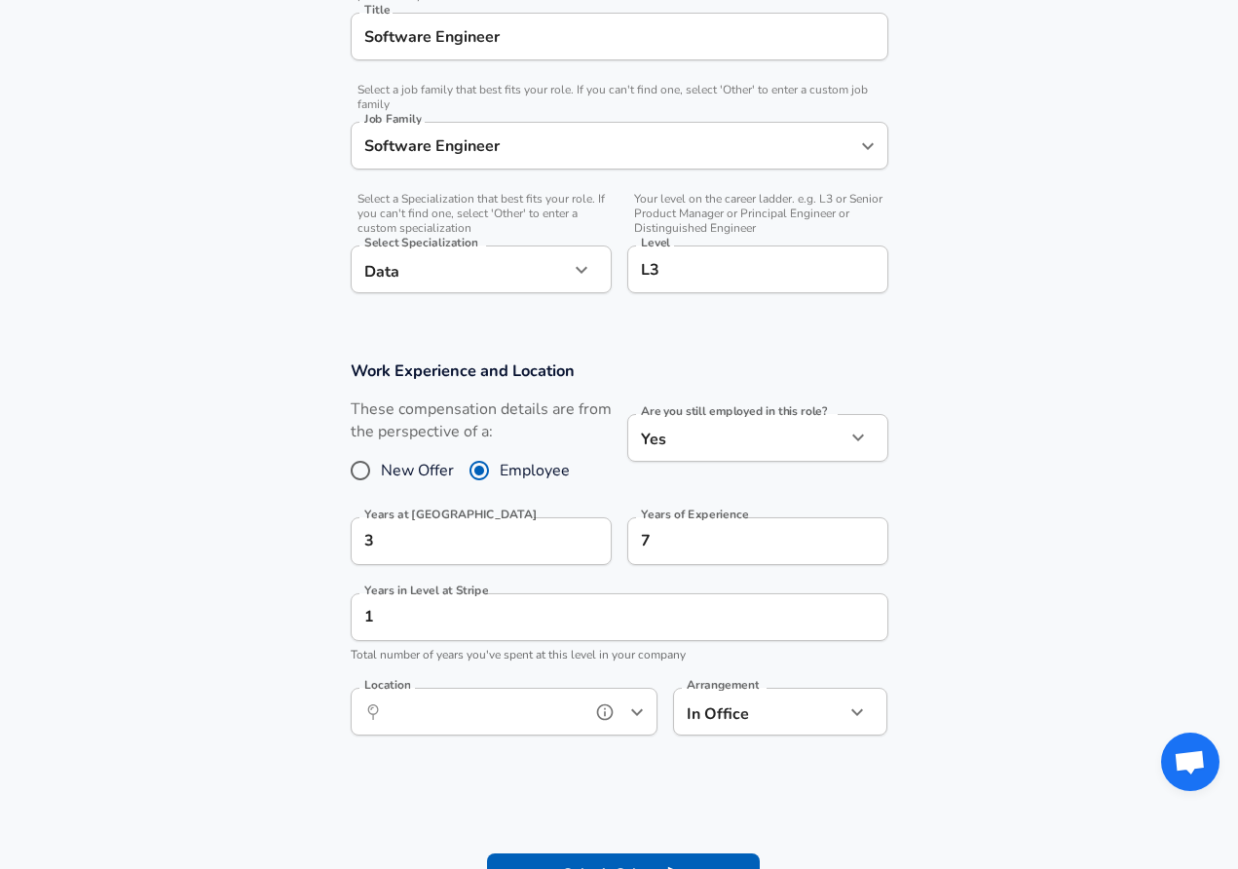
click at [526, 711] on input "Location" at bounding box center [483, 711] width 200 height 30
type input "r"
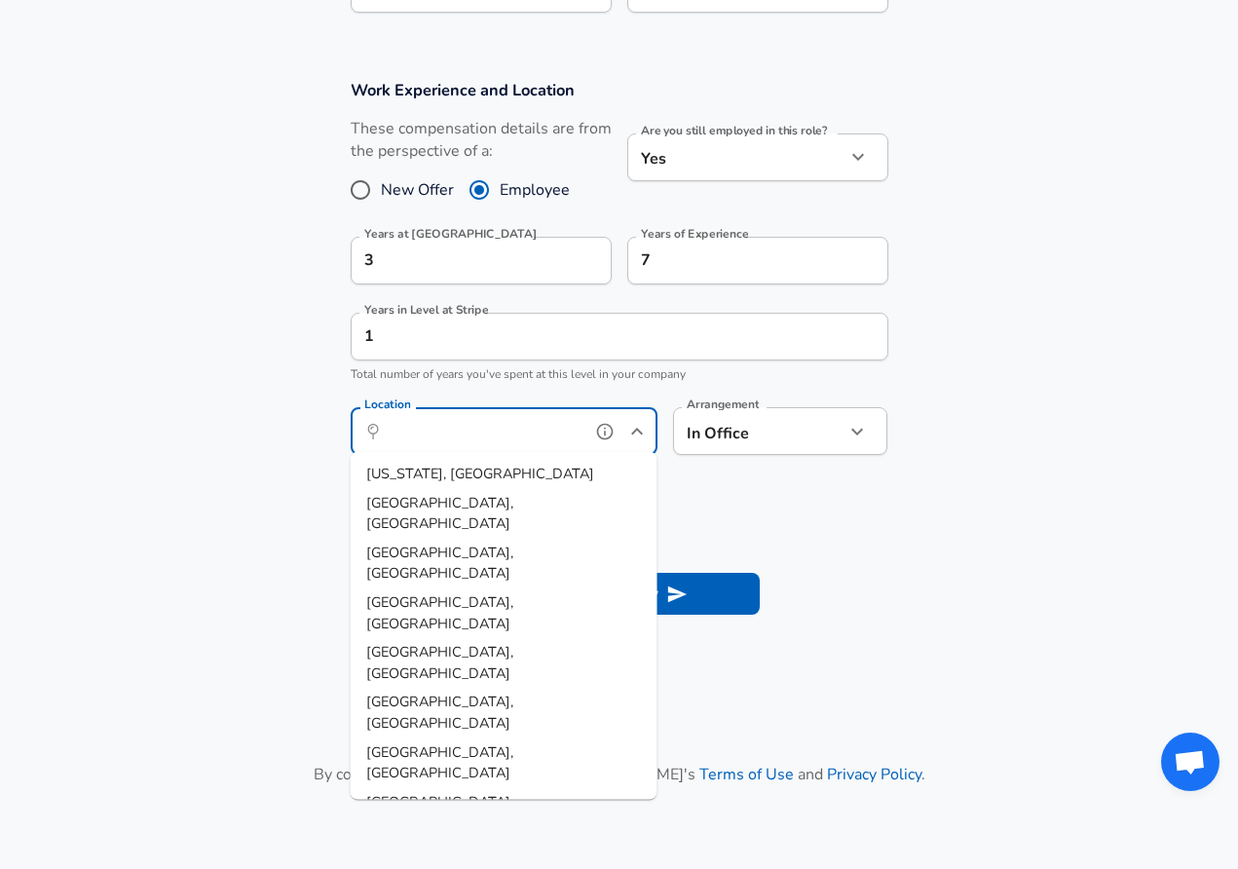
scroll to position [855, 0]
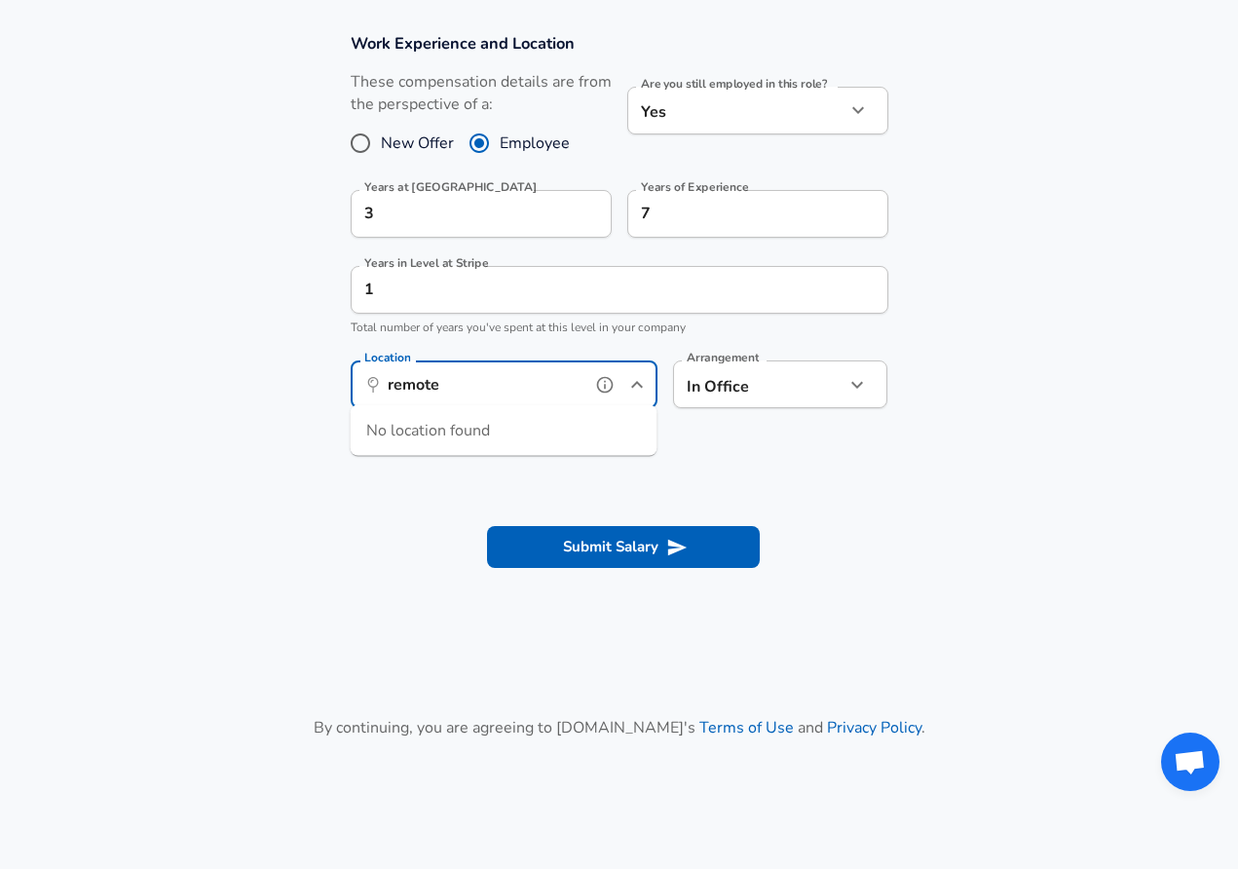
type input "remote"
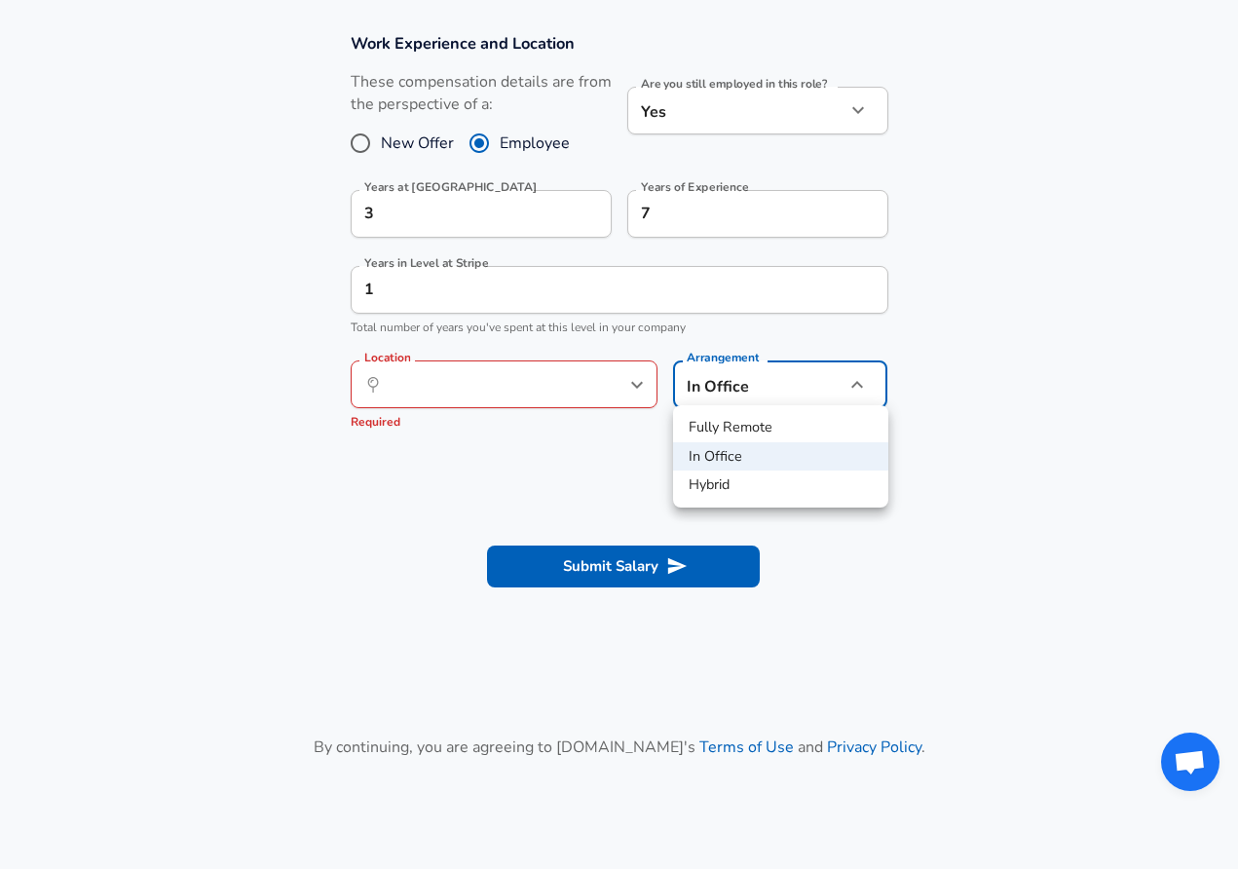
click at [752, 432] on li "Fully Remote" at bounding box center [780, 427] width 215 height 29
type input "remote"
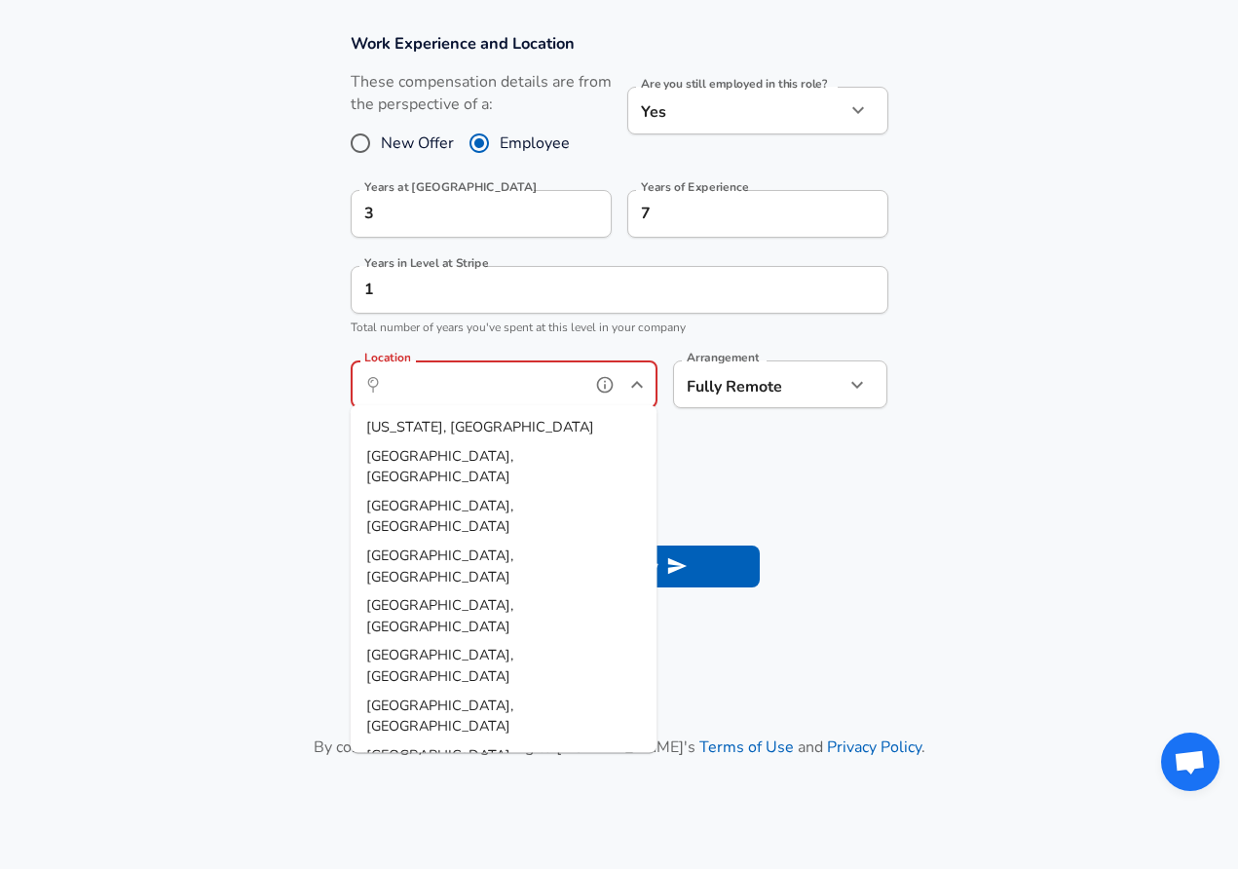
click at [572, 376] on input "Location" at bounding box center [483, 384] width 200 height 30
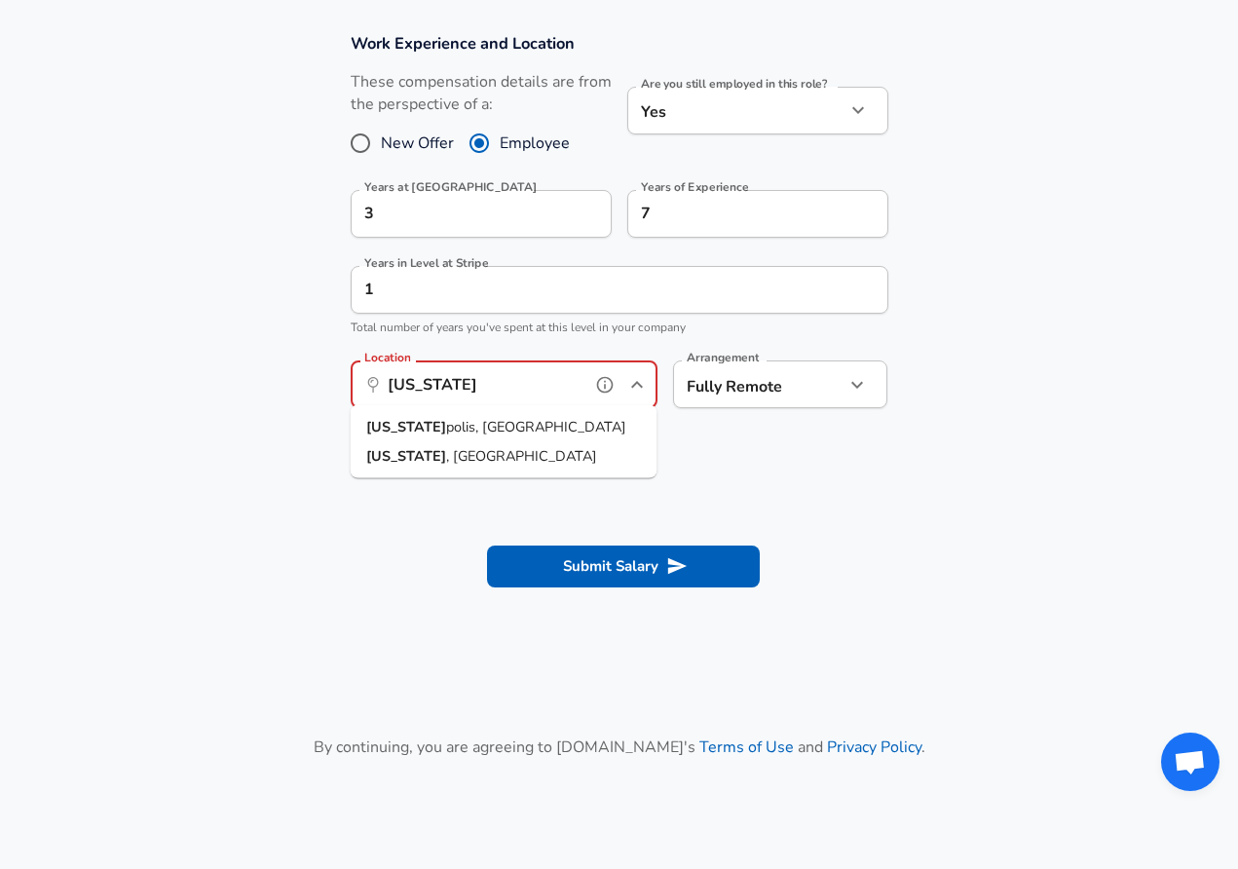
click at [563, 413] on li "[US_STATE] polis, IN" at bounding box center [504, 427] width 307 height 29
type input "[GEOGRAPHIC_DATA], [GEOGRAPHIC_DATA]"
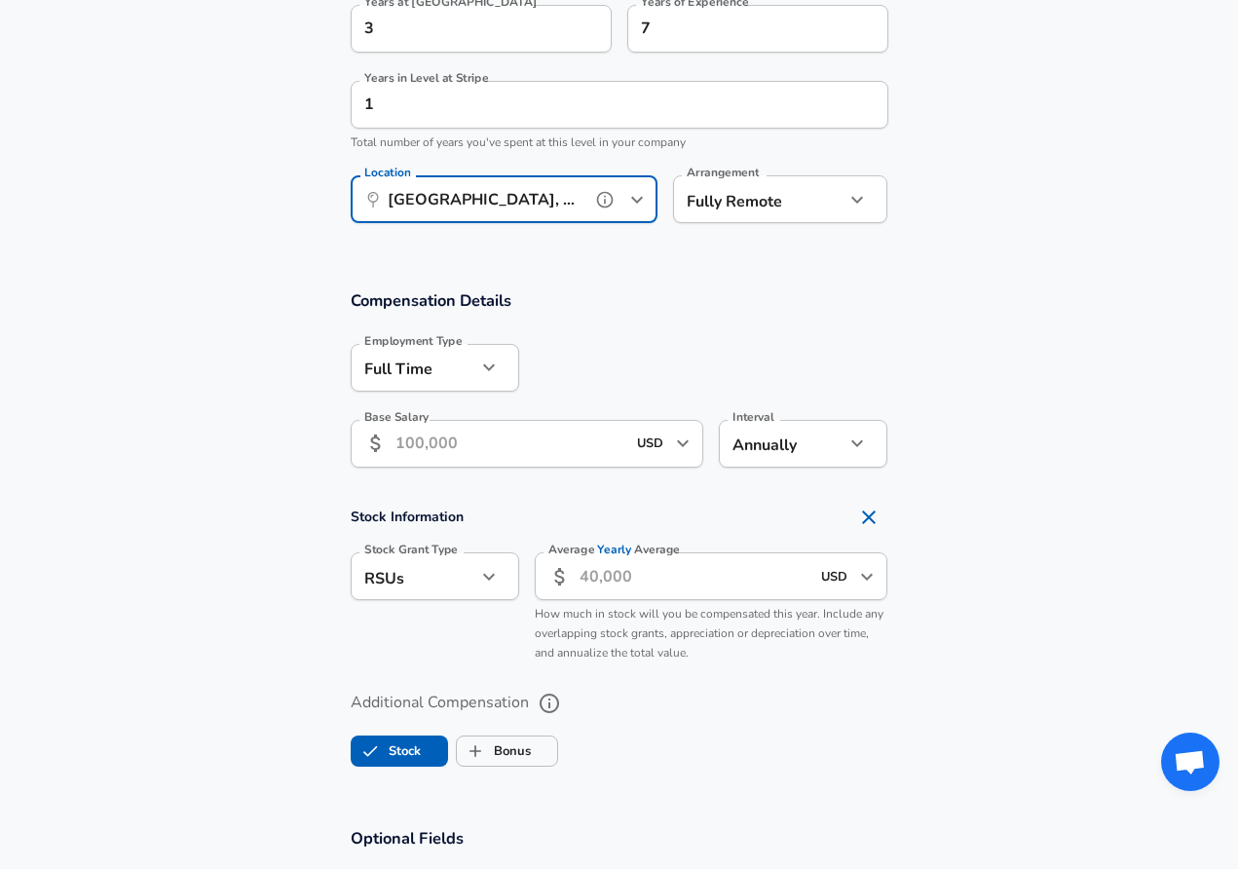
scroll to position [1072, 0]
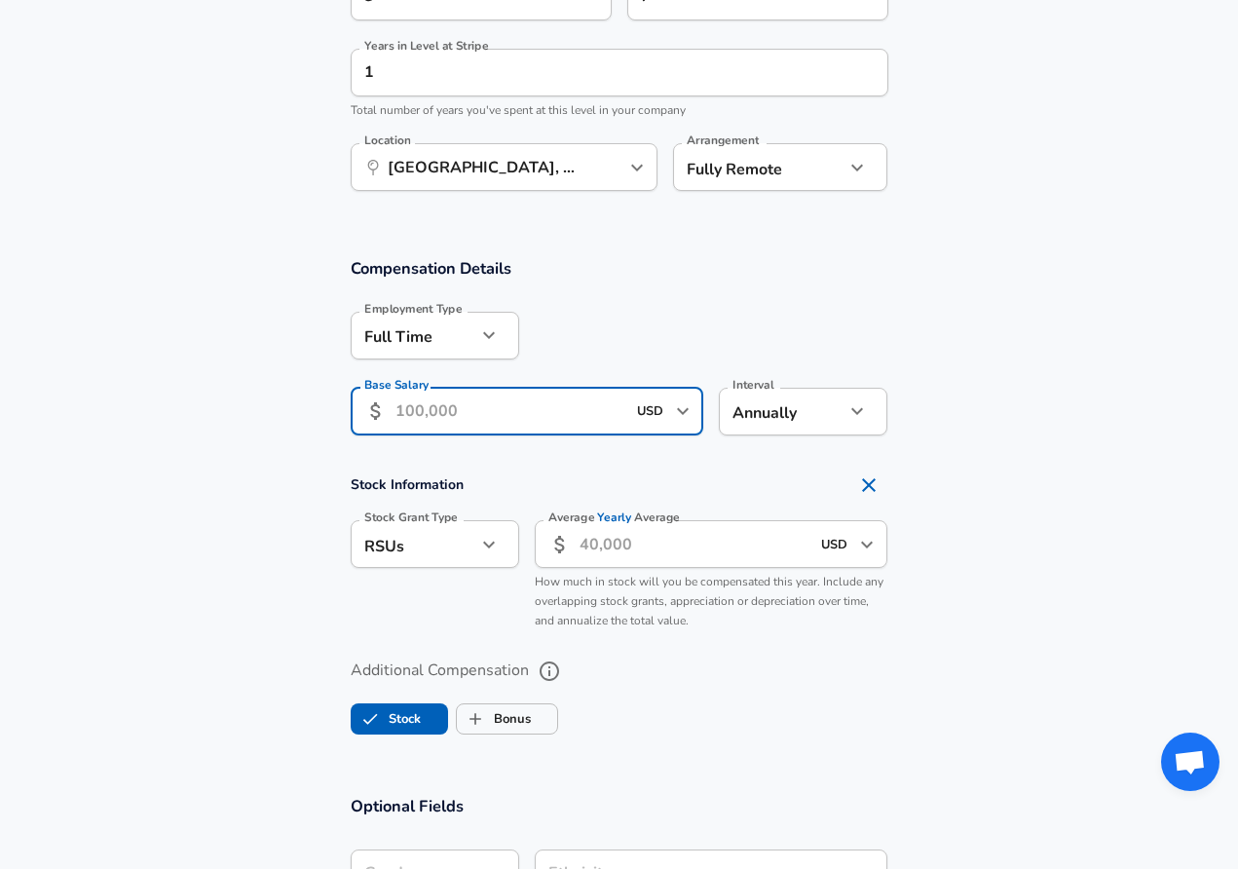
click at [565, 413] on input "Base Salary" at bounding box center [510, 412] width 231 height 48
type input "195,000"
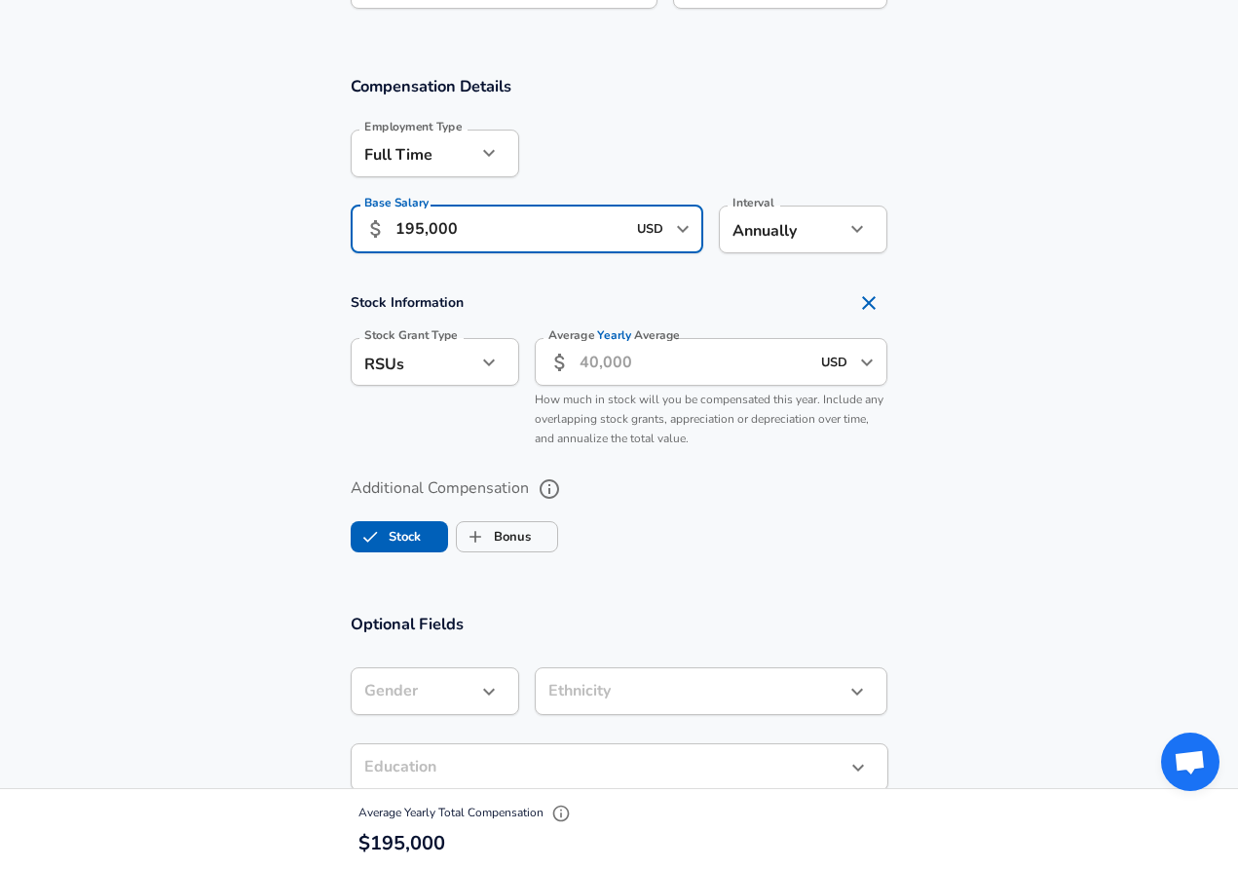
scroll to position [1265, 0]
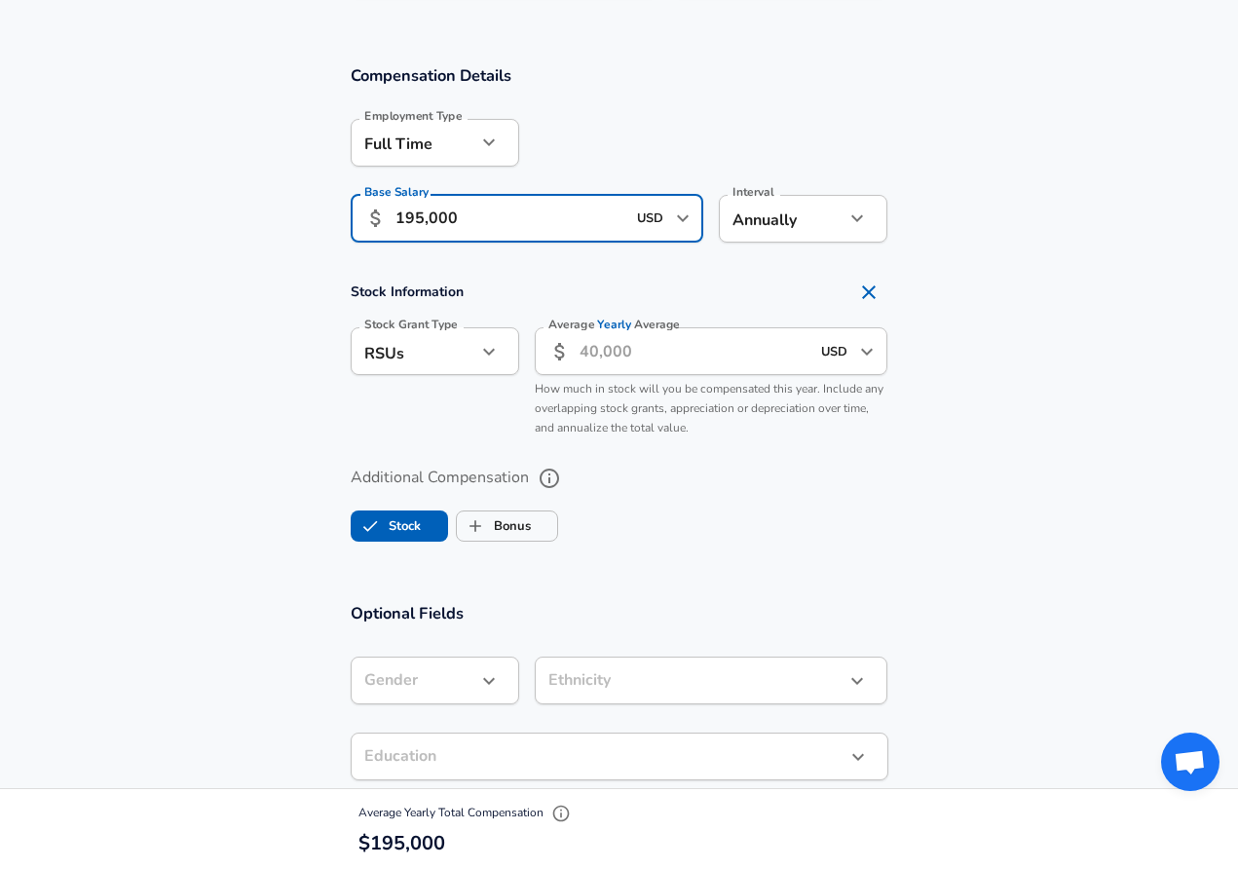
click at [604, 358] on input "Average Yearly Average" at bounding box center [695, 351] width 231 height 48
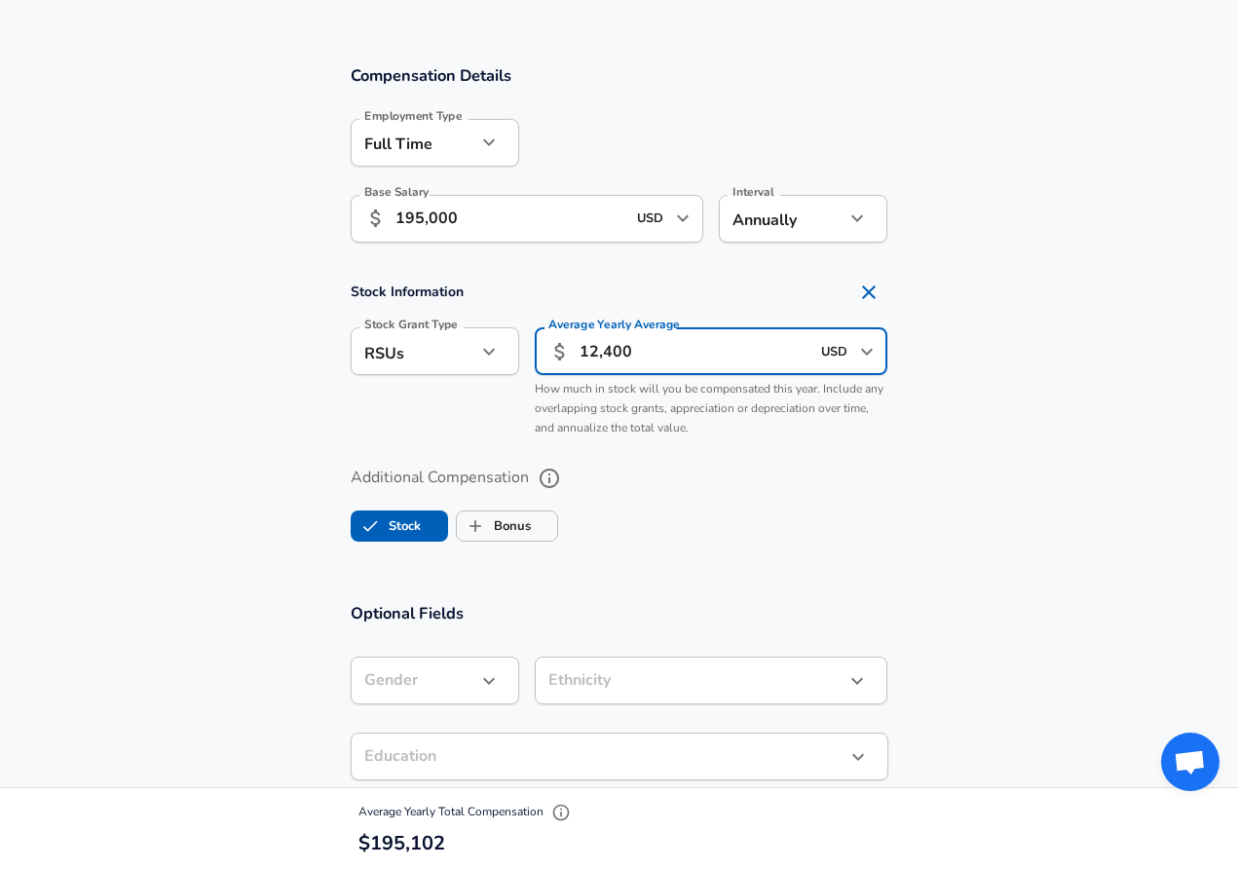
type input "124,000"
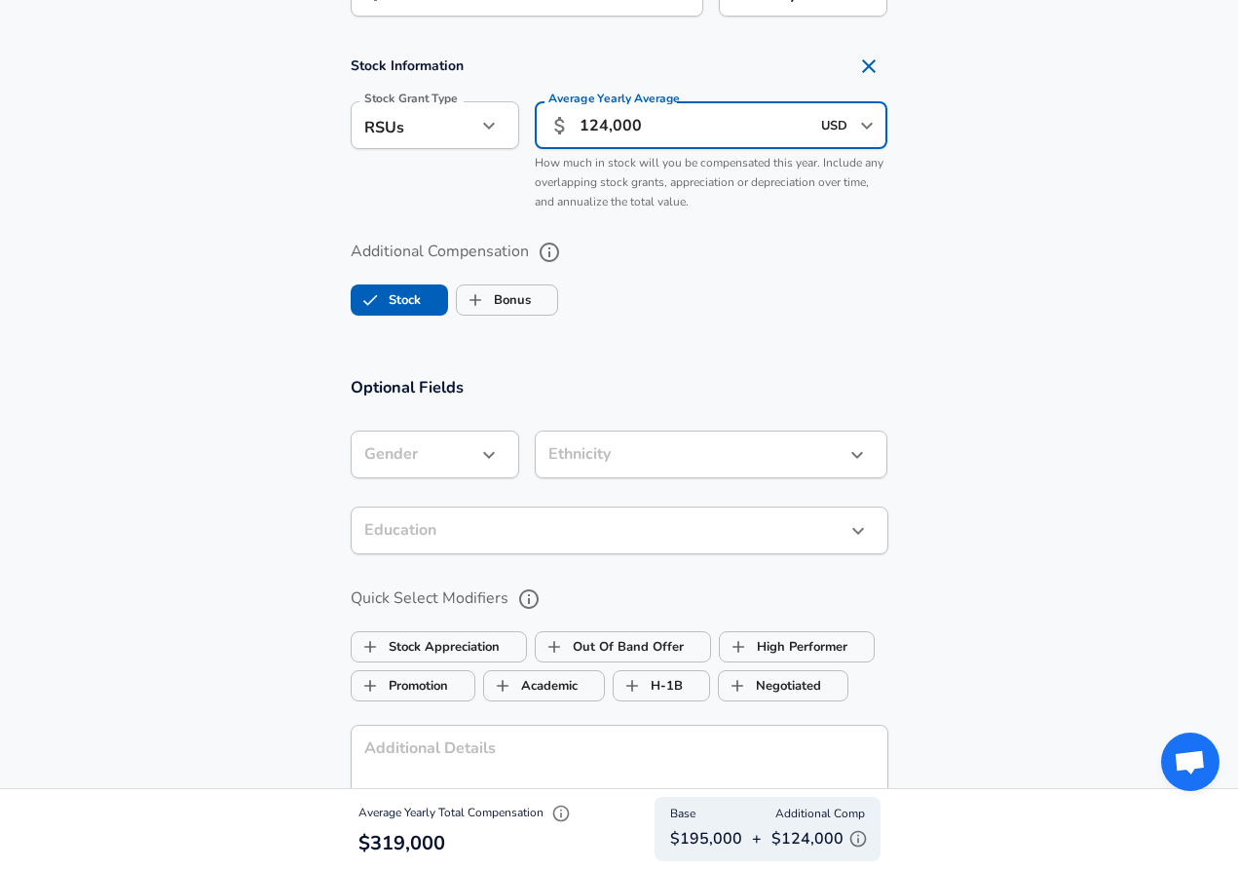
scroll to position [1505, 0]
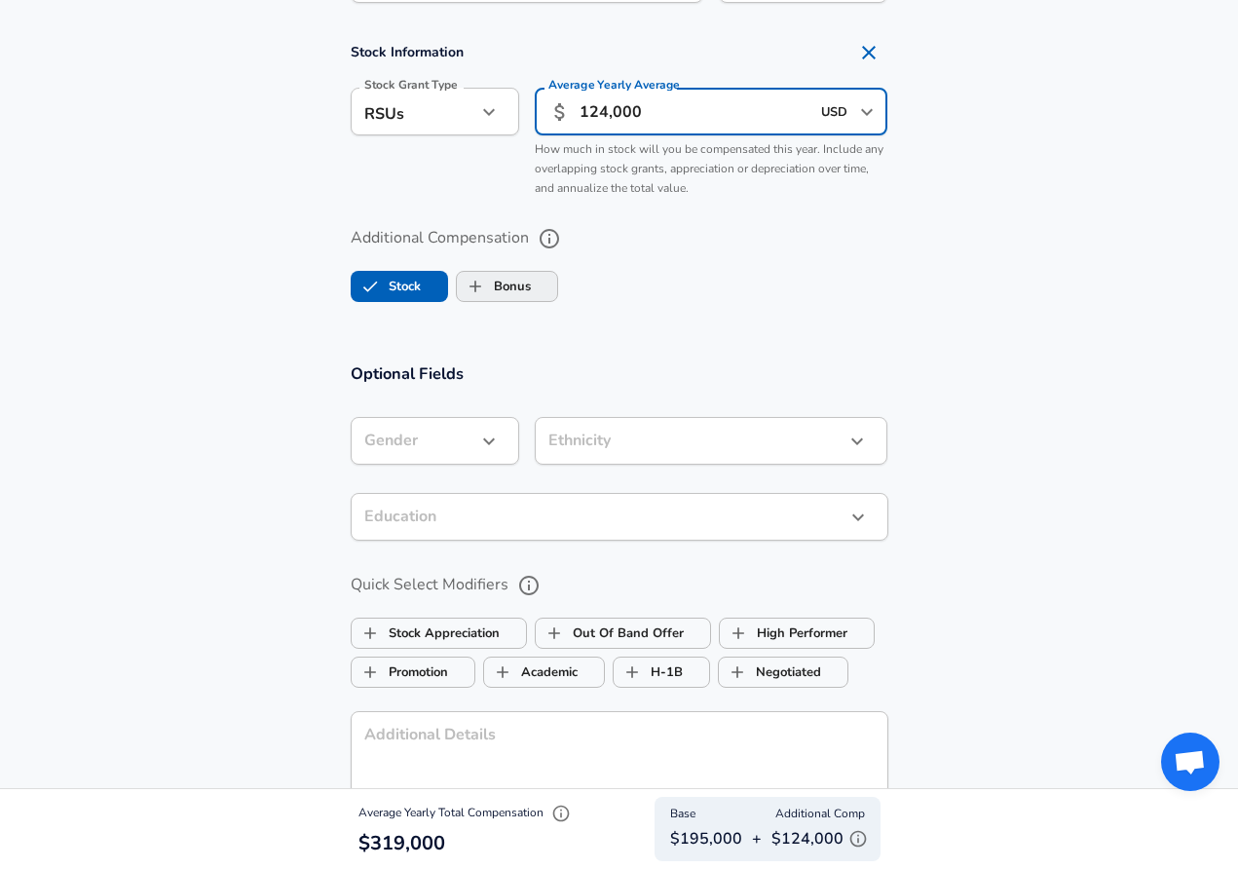
click at [531, 283] on label "Bonus" at bounding box center [494, 286] width 74 height 37
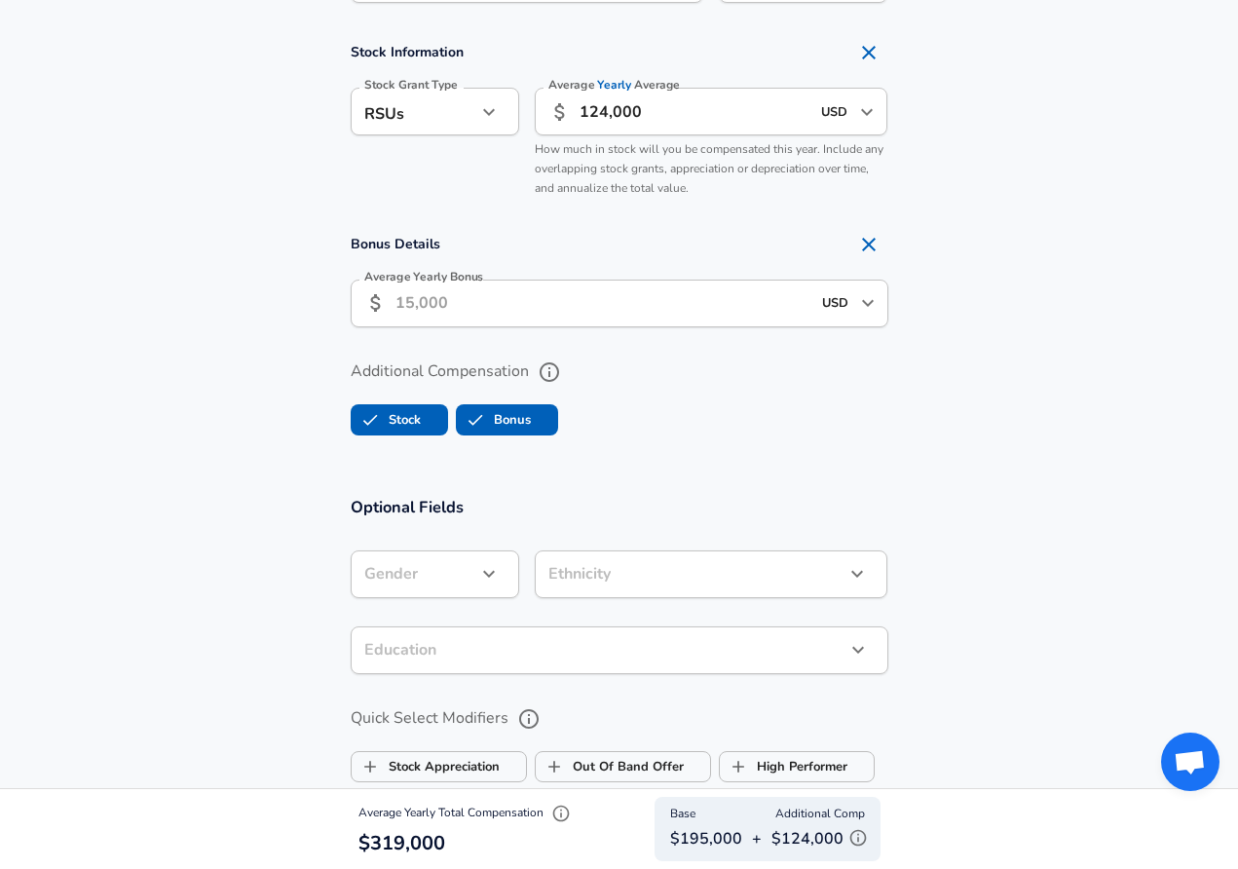
checkbox input "true"
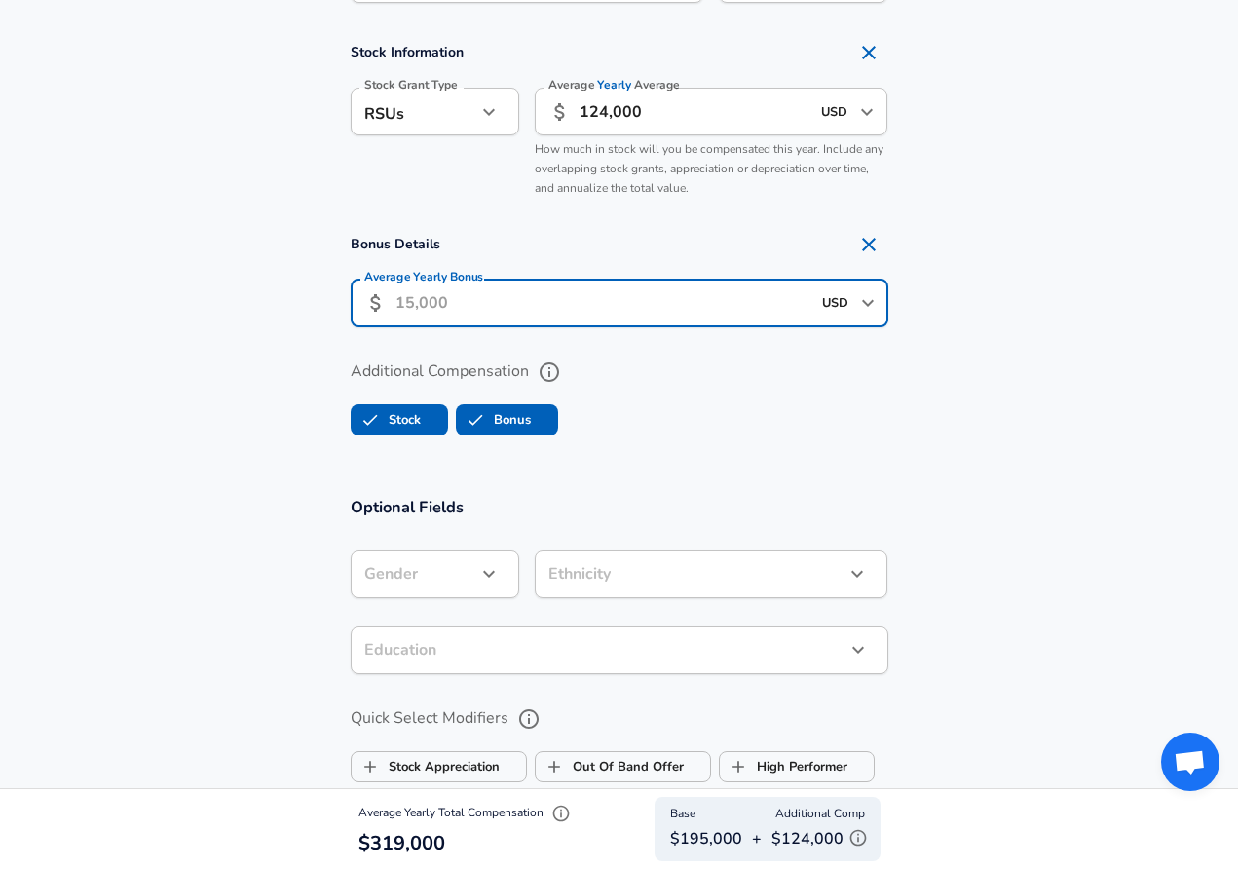
click at [527, 289] on input "Average Yearly Bonus" at bounding box center [602, 304] width 415 height 48
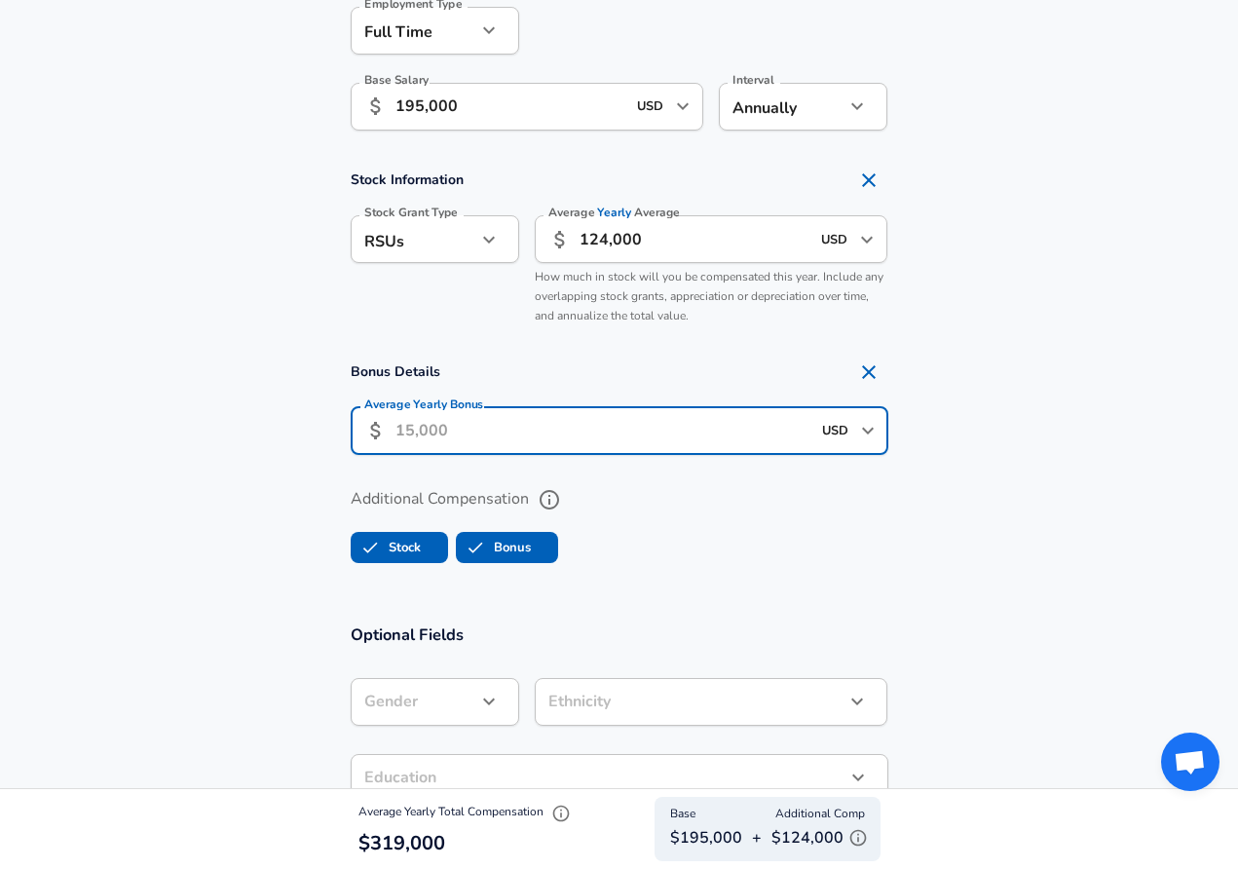
scroll to position [1355, 0]
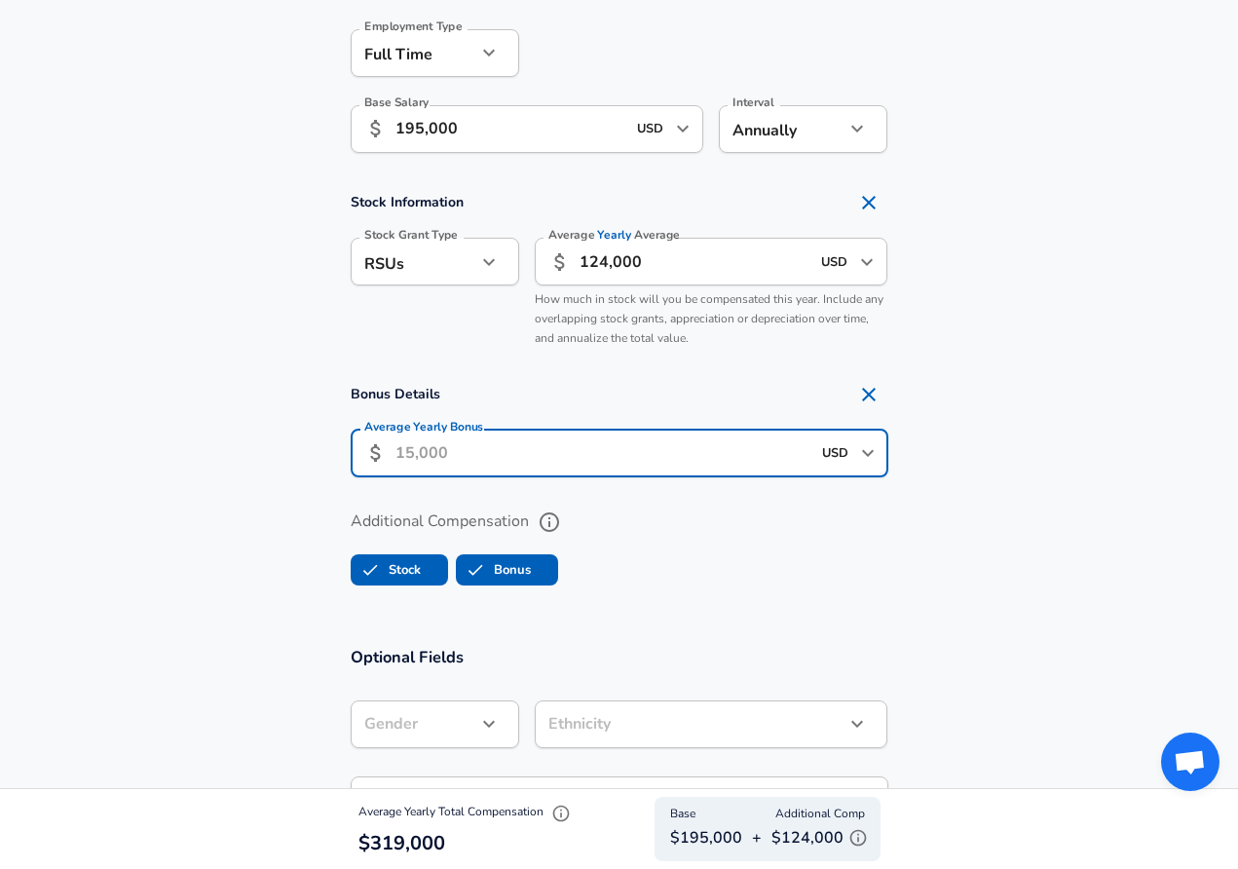
click at [702, 254] on input "124,000" at bounding box center [695, 262] width 231 height 48
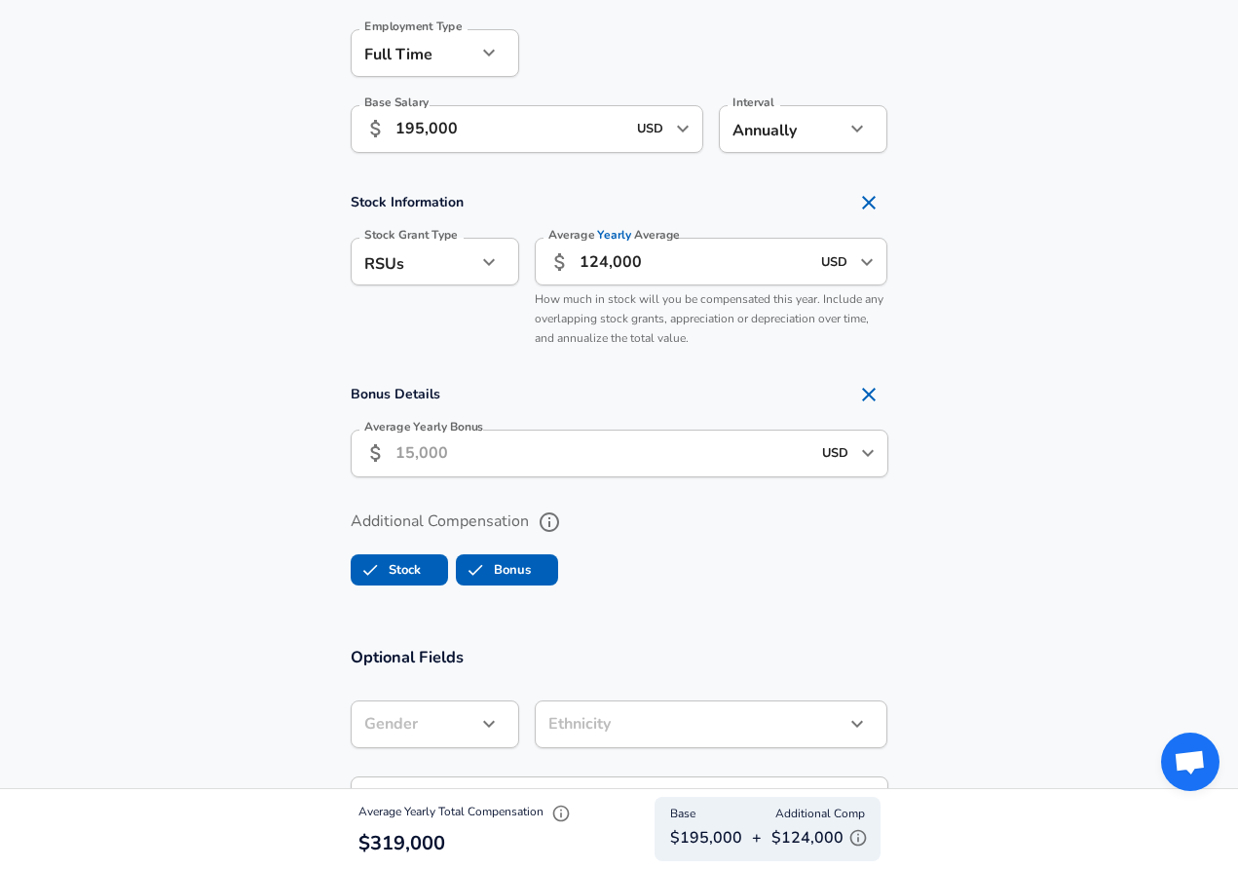
click at [444, 445] on input "Average Yearly Bonus" at bounding box center [602, 454] width 415 height 48
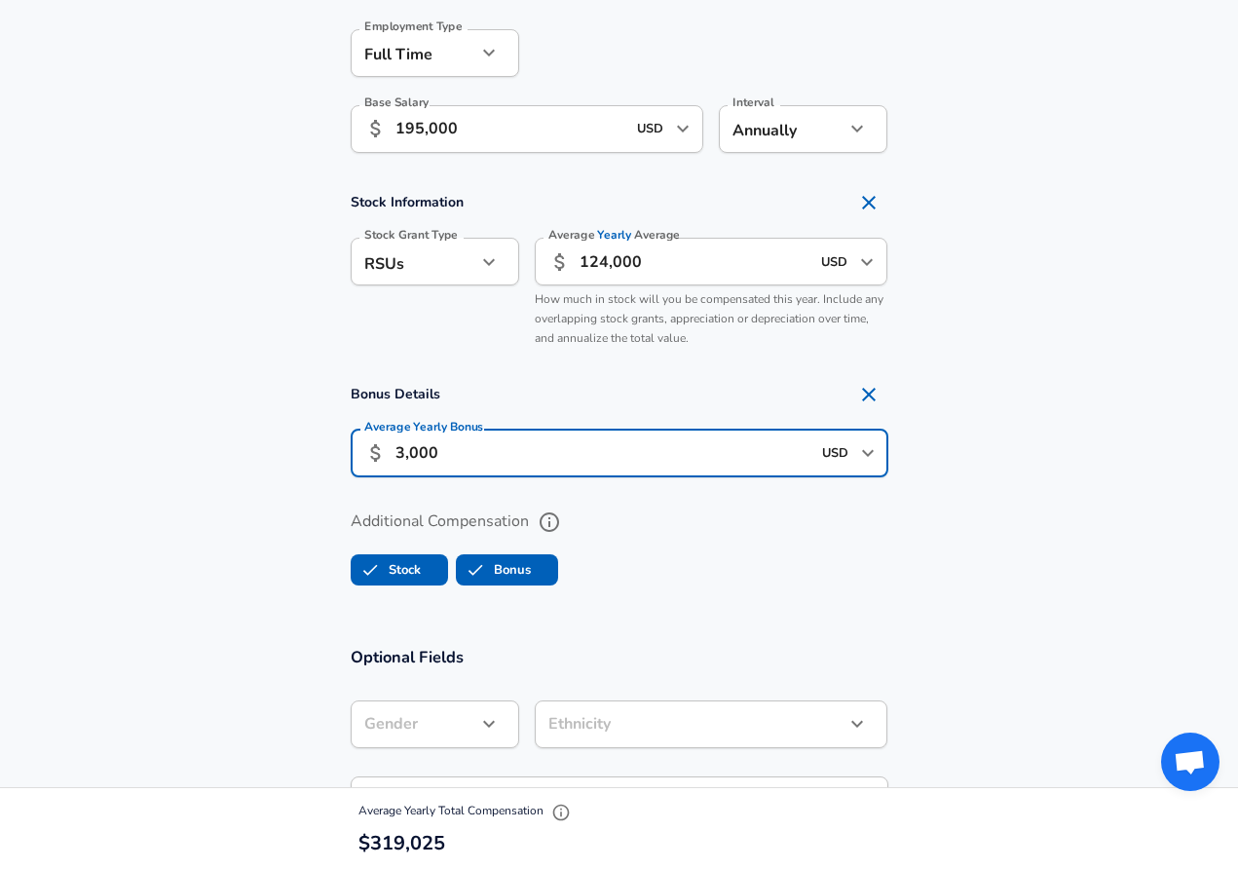
type input "30,000"
click at [690, 260] on input "124,000" at bounding box center [695, 262] width 231 height 48
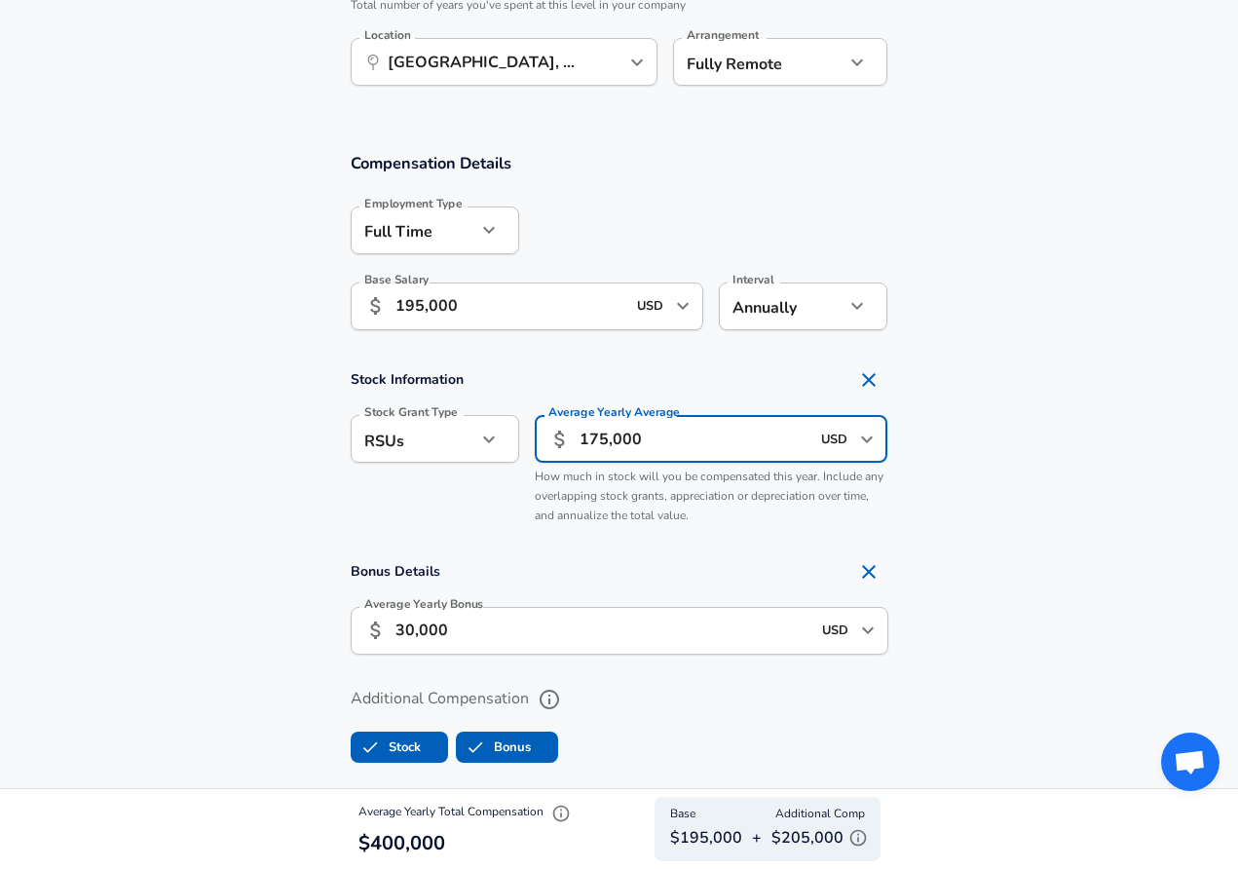
scroll to position [1171, 0]
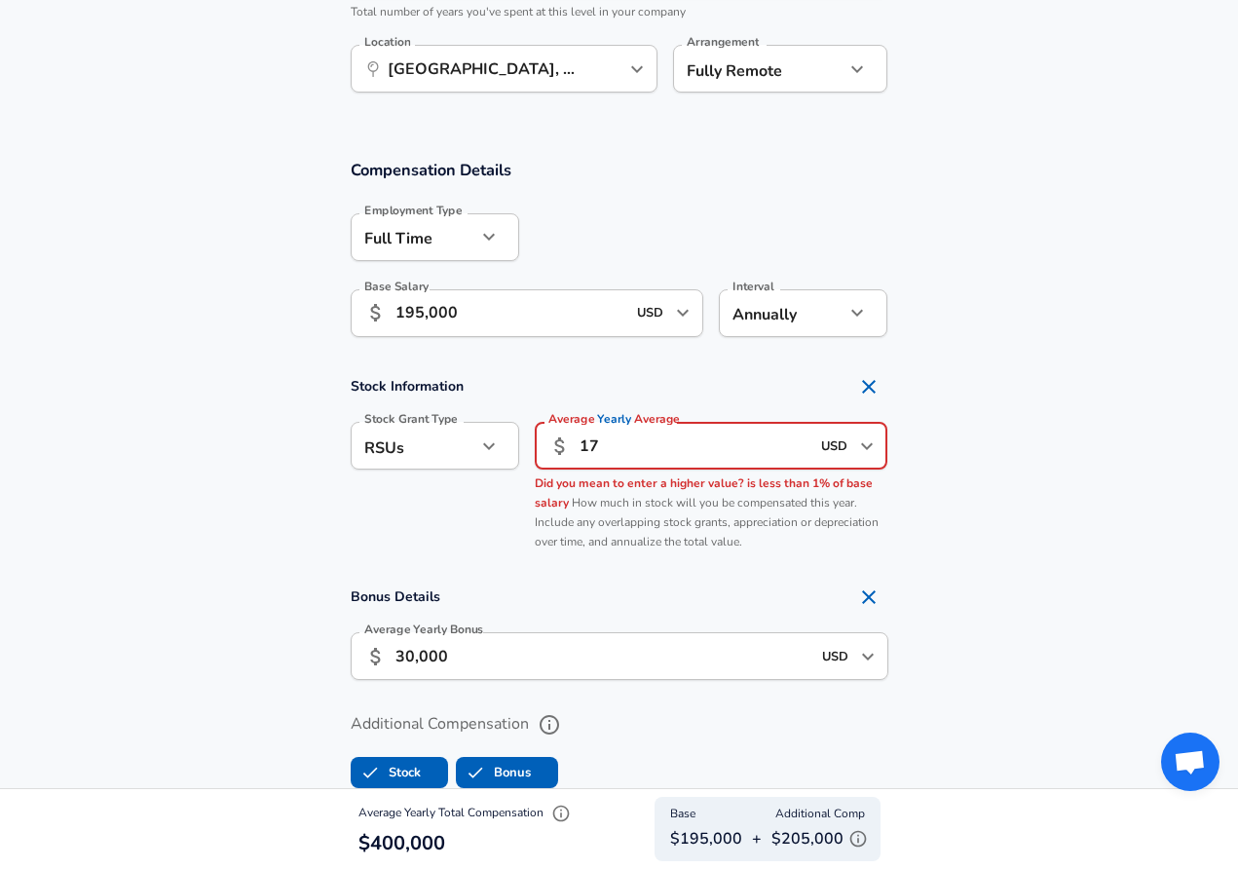
type input "1"
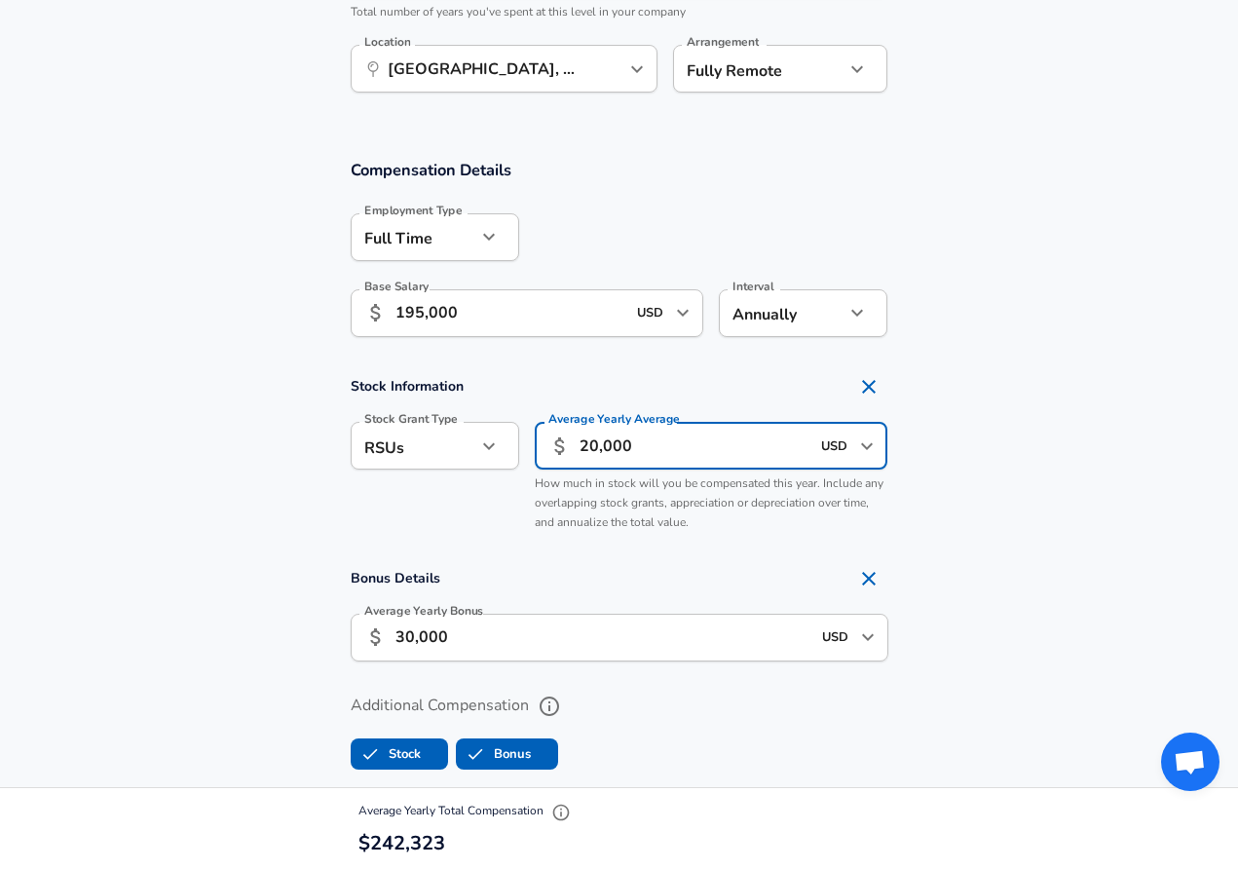
type input "200,000"
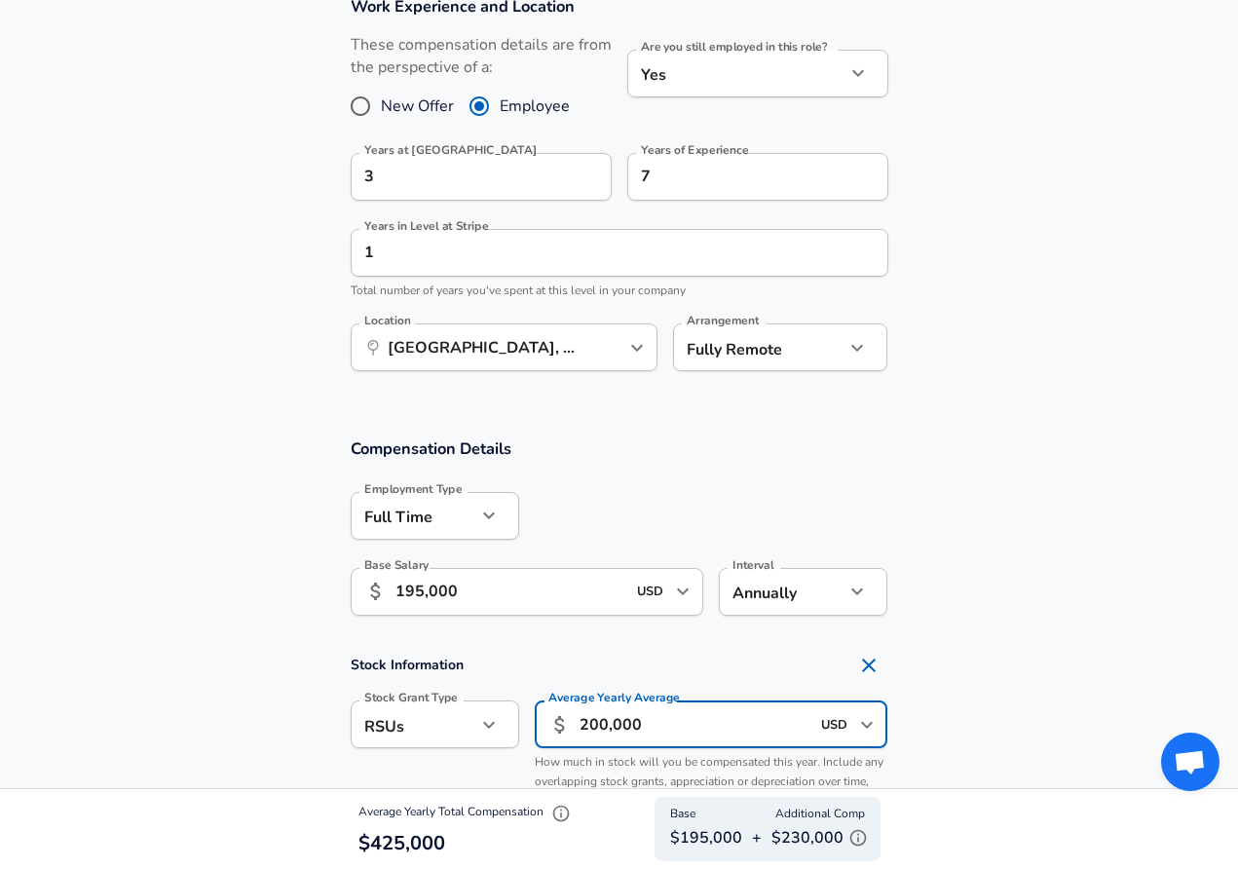
scroll to position [767, 0]
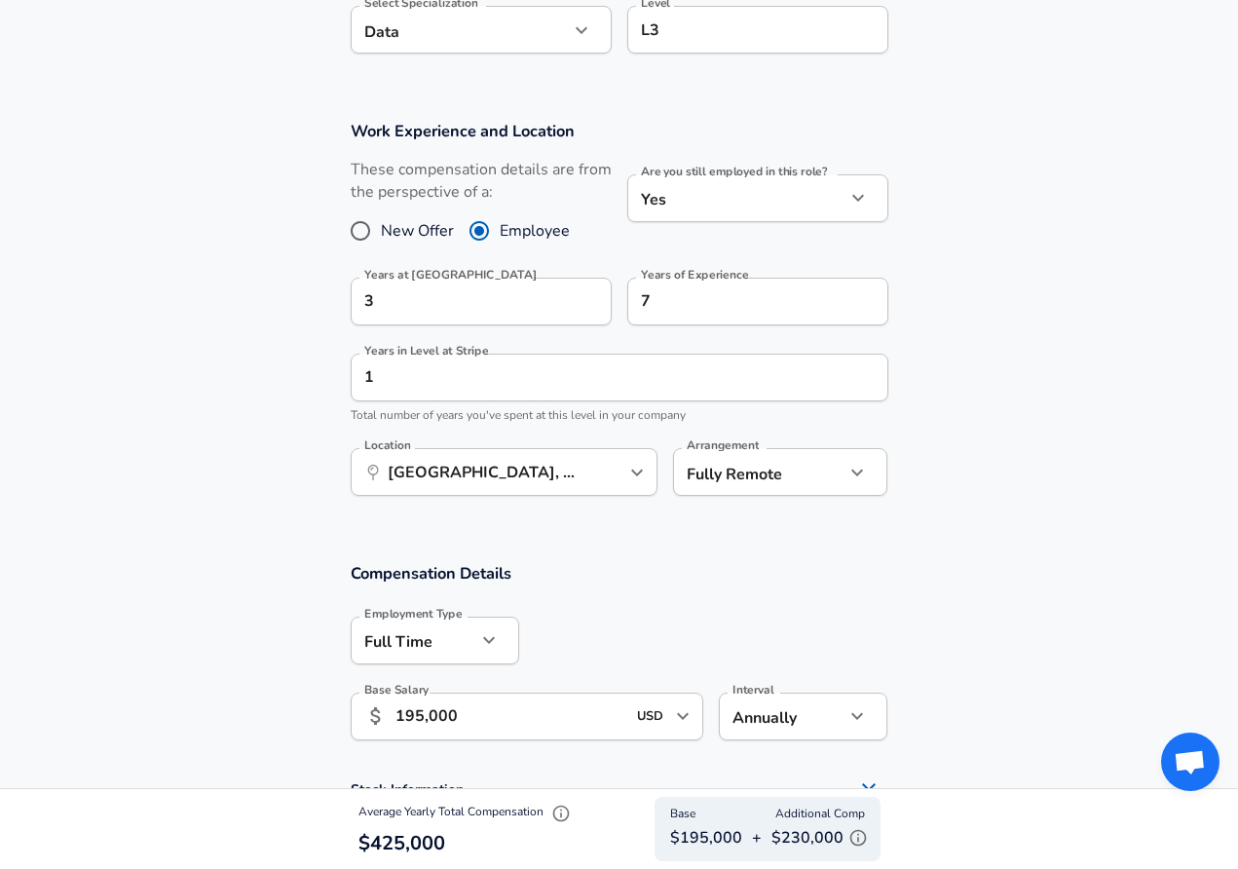
click at [641, 470] on icon "Open" at bounding box center [636, 472] width 23 height 23
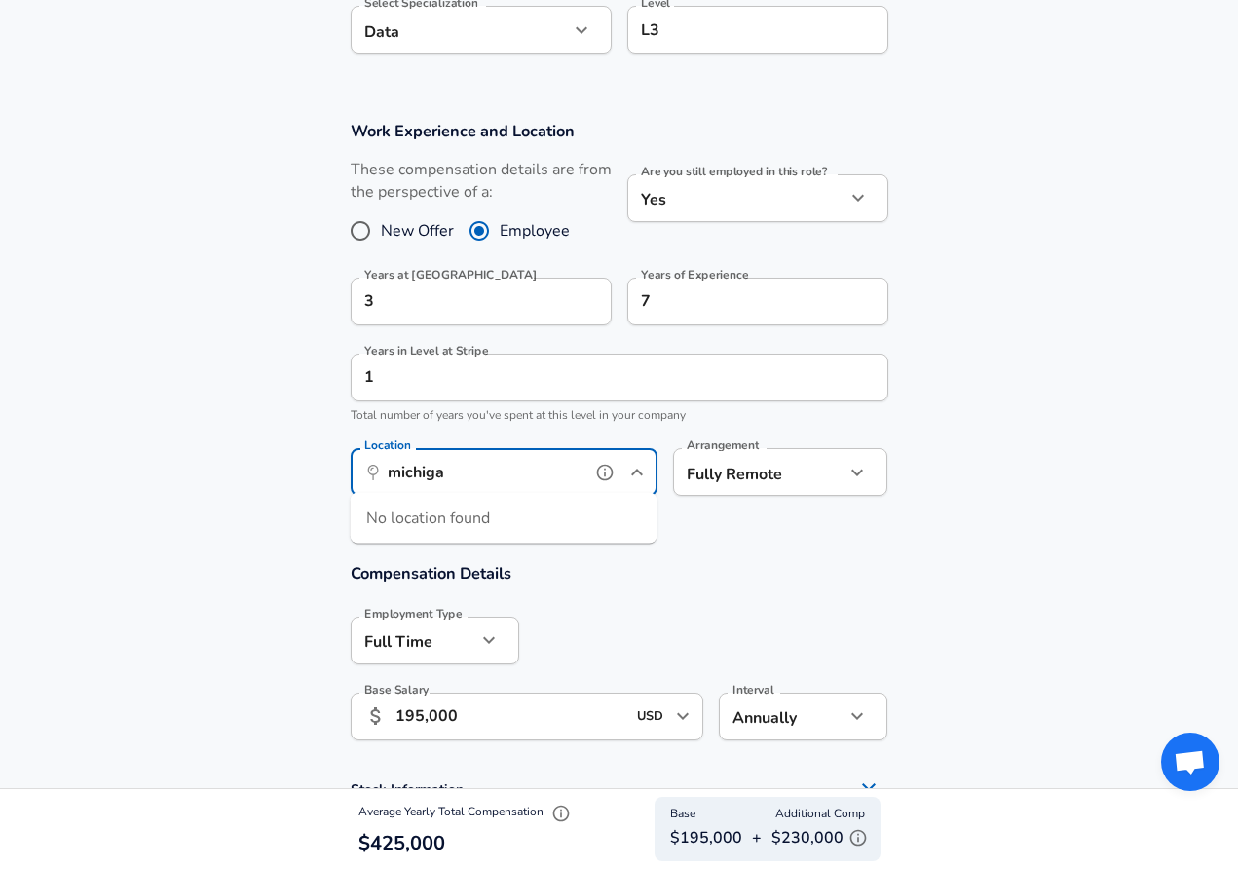
type input "[US_STATE]"
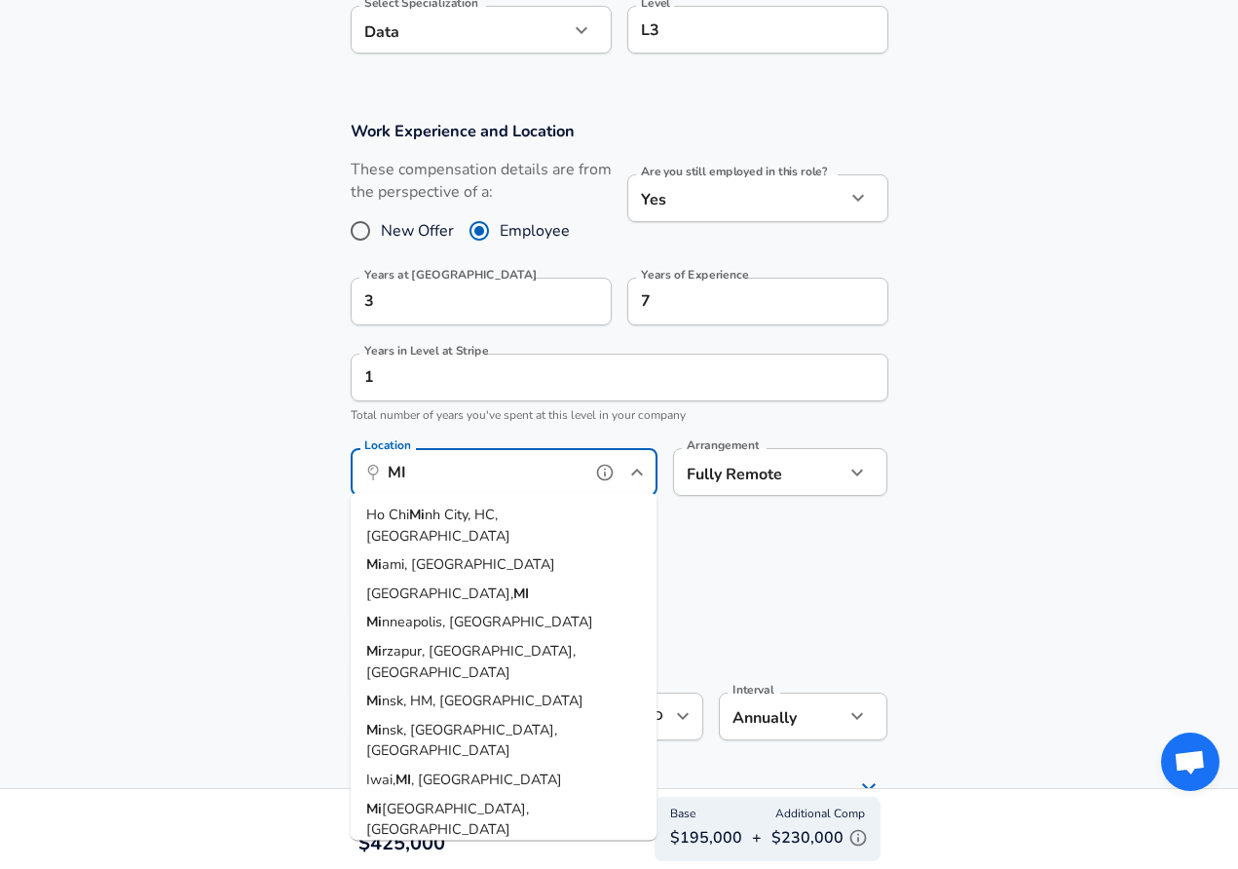
click at [554, 579] on li "[GEOGRAPHIC_DATA], [GEOGRAPHIC_DATA]" at bounding box center [504, 593] width 307 height 29
type input "[GEOGRAPHIC_DATA], [GEOGRAPHIC_DATA]"
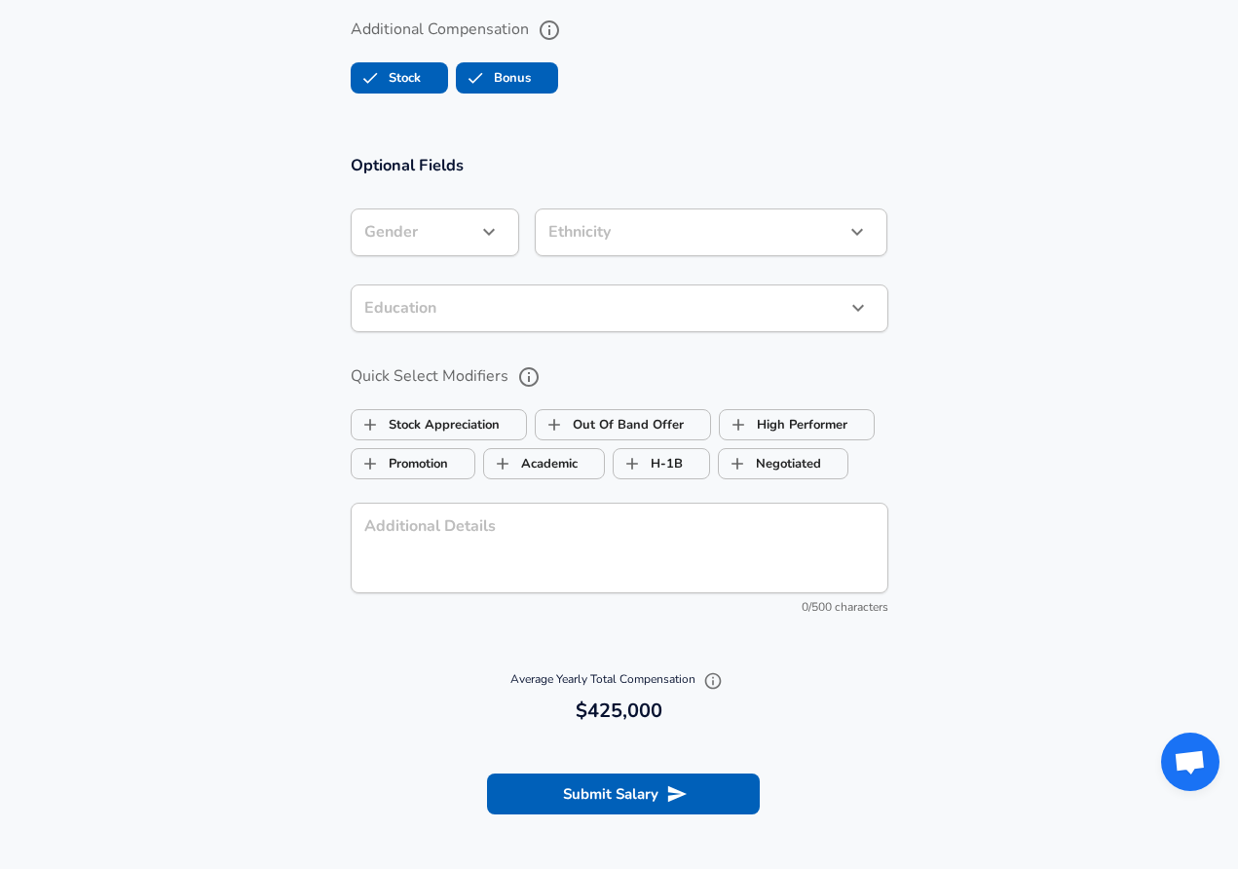
scroll to position [1980, 0]
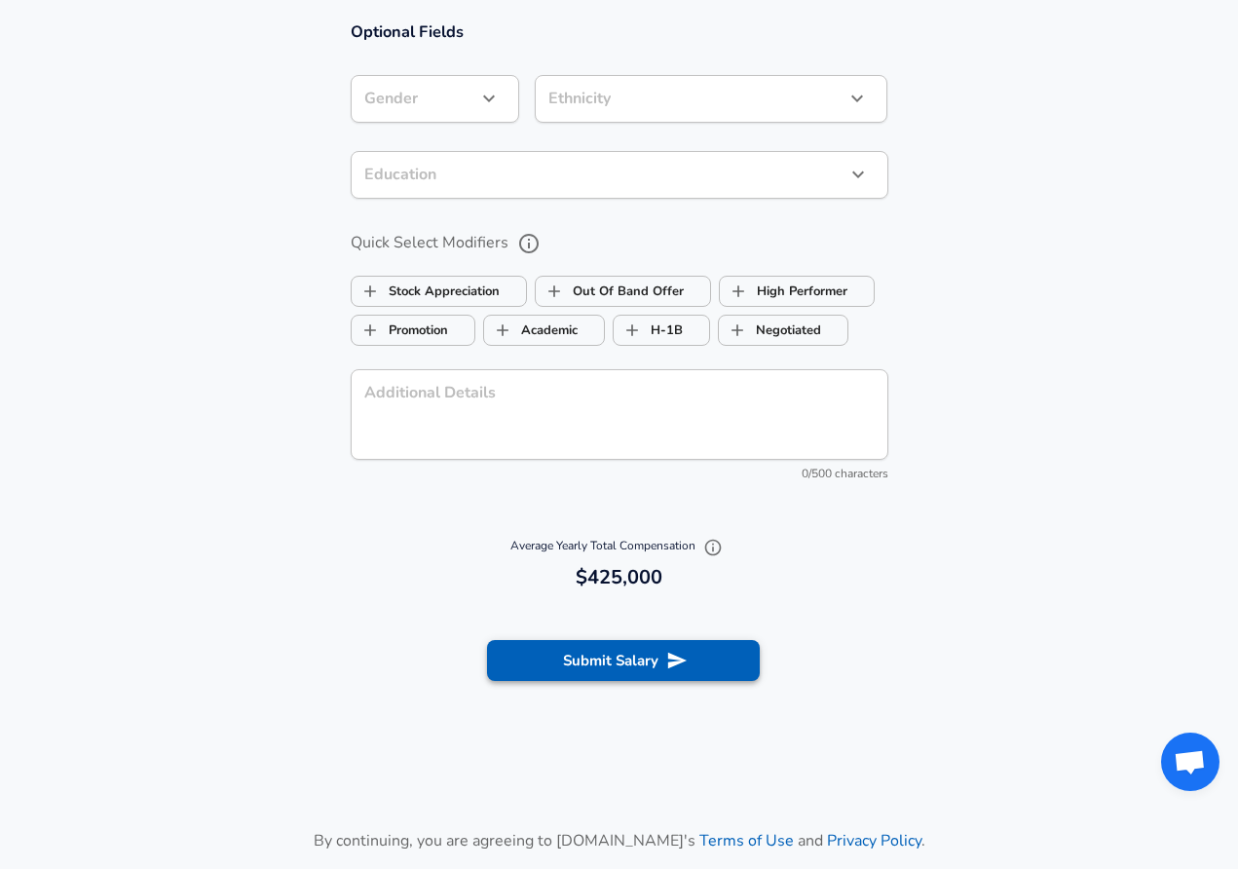
click at [630, 664] on button "Submit Salary" at bounding box center [623, 660] width 273 height 41
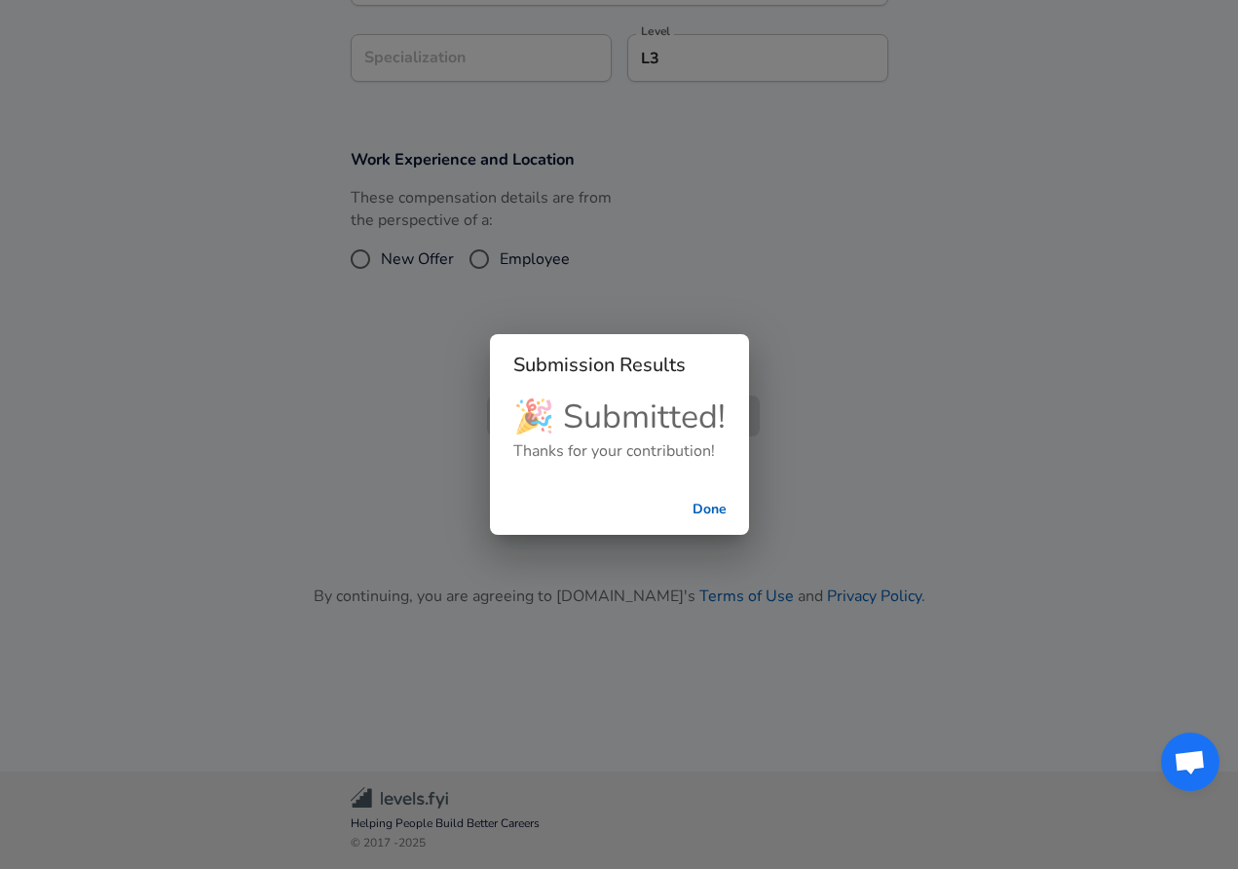
checkbox input "false"
